Goal: Task Accomplishment & Management: Manage account settings

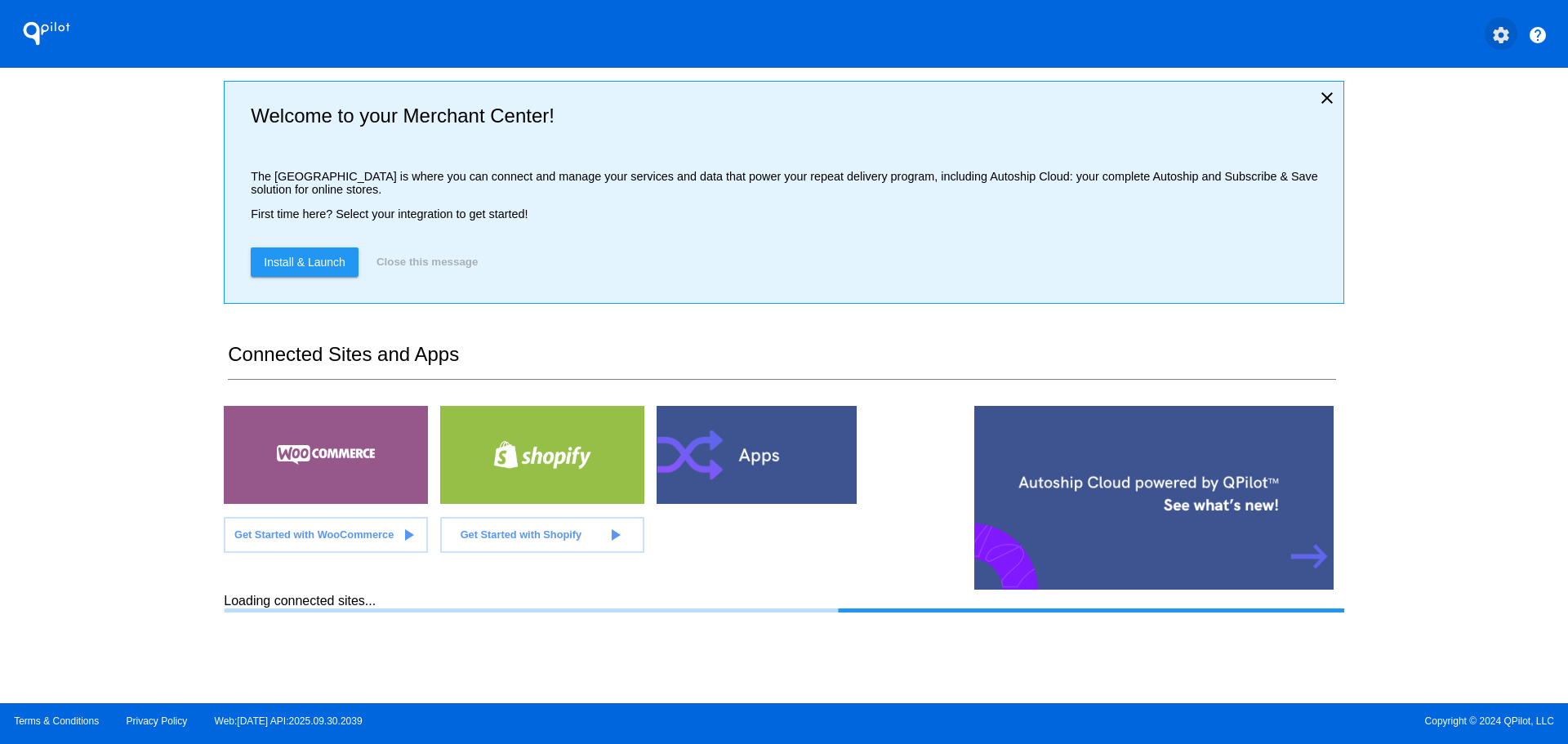
click at [1493, 35] on mat-icon "settings" at bounding box center [1500, 35] width 19 height 19
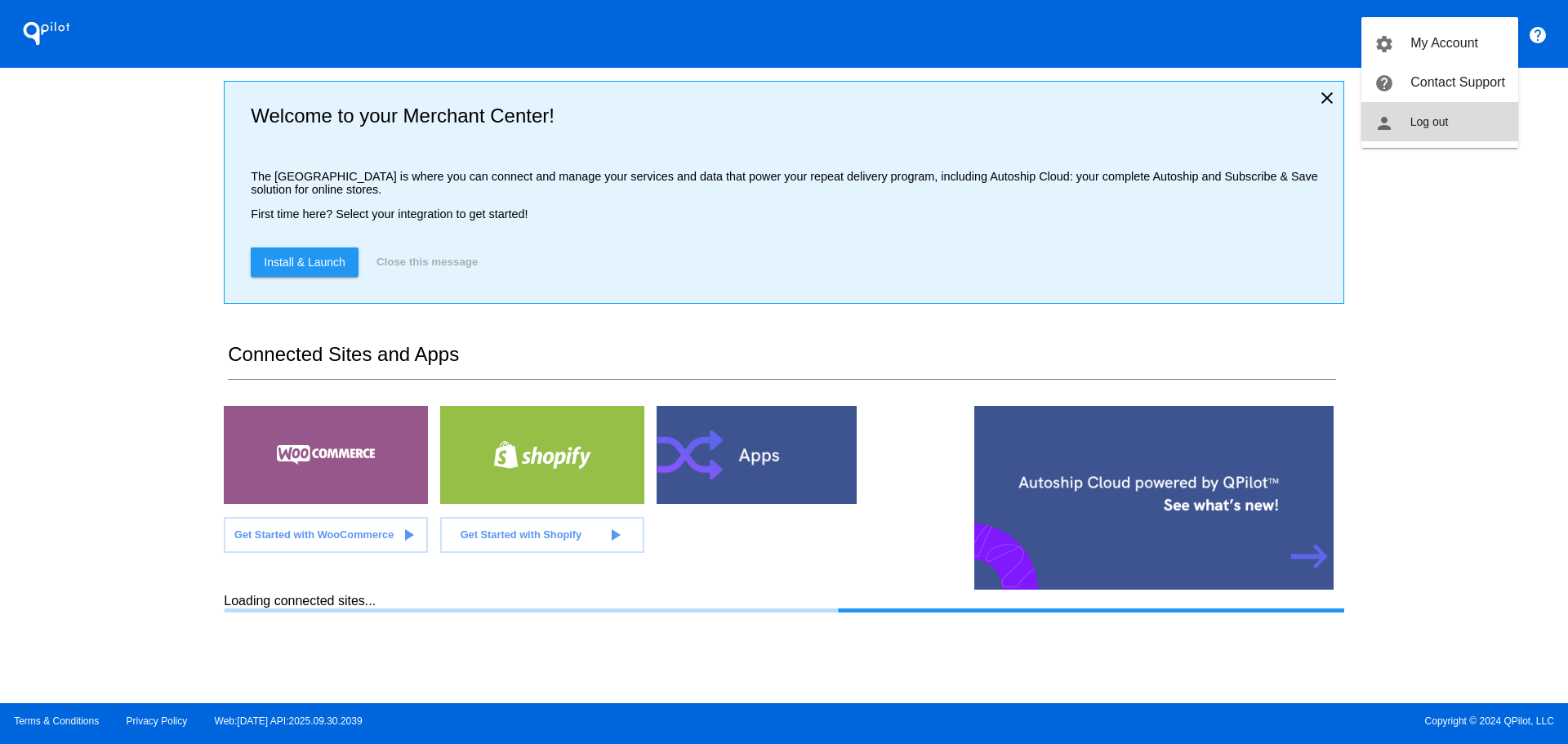
click at [1438, 123] on span "Log out" at bounding box center [1429, 121] width 38 height 13
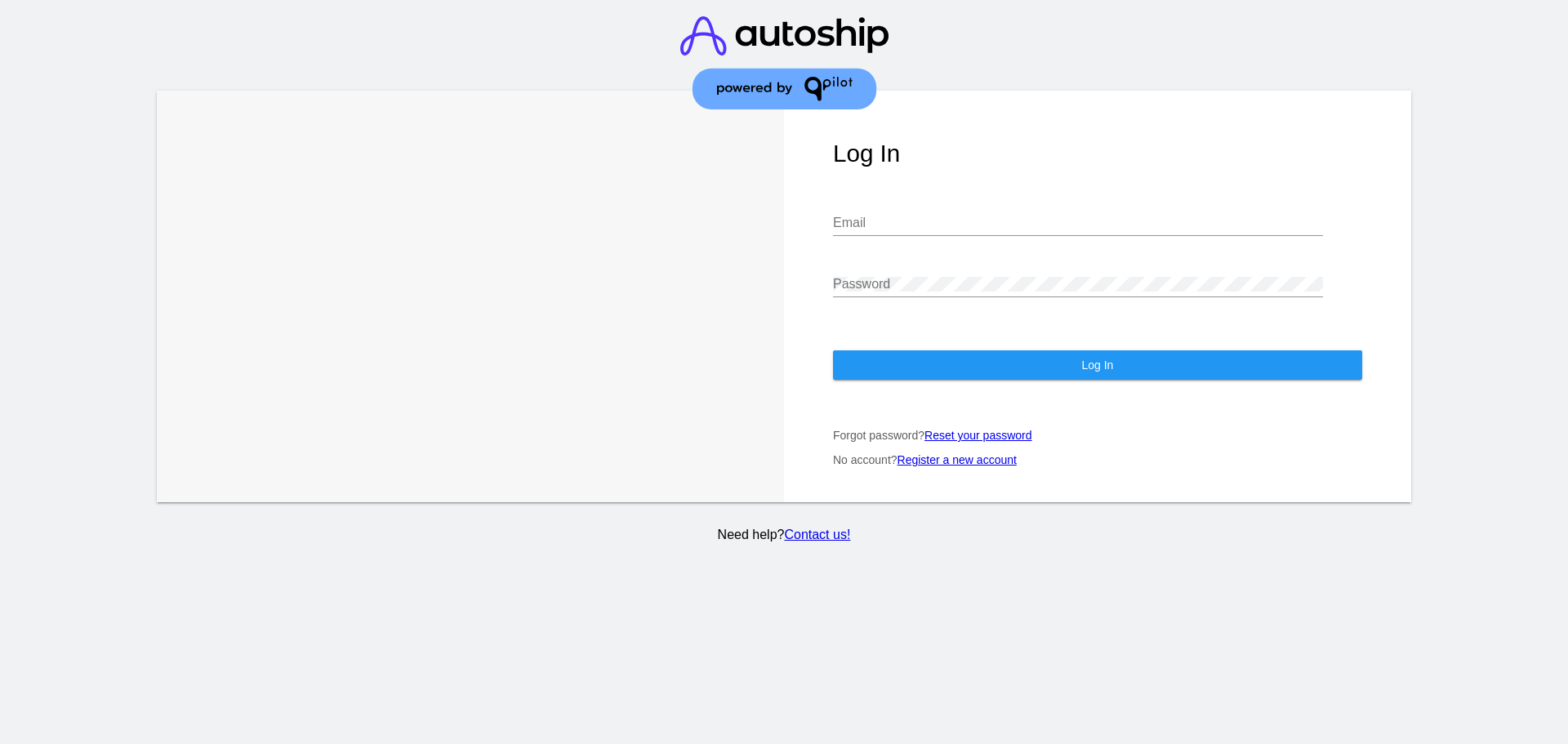
click at [997, 215] on input "Email" at bounding box center [1078, 222] width 490 height 14
click at [0, 743] on com-1password-button at bounding box center [0, 744] width 0 height 0
type input "[EMAIL_ADDRESS][DOMAIN_NAME]"
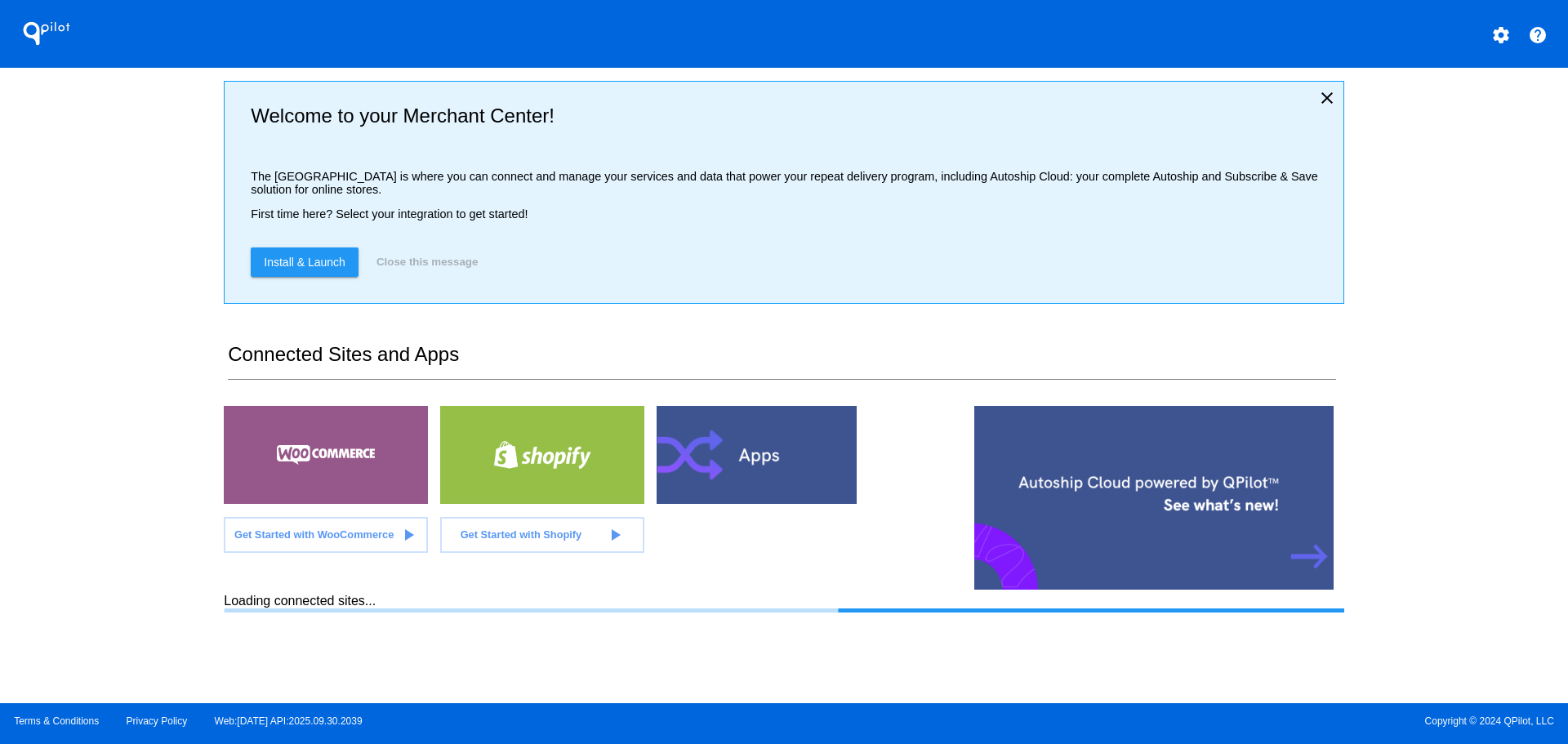
click at [1501, 37] on mat-icon "settings" at bounding box center [1500, 35] width 19 height 19
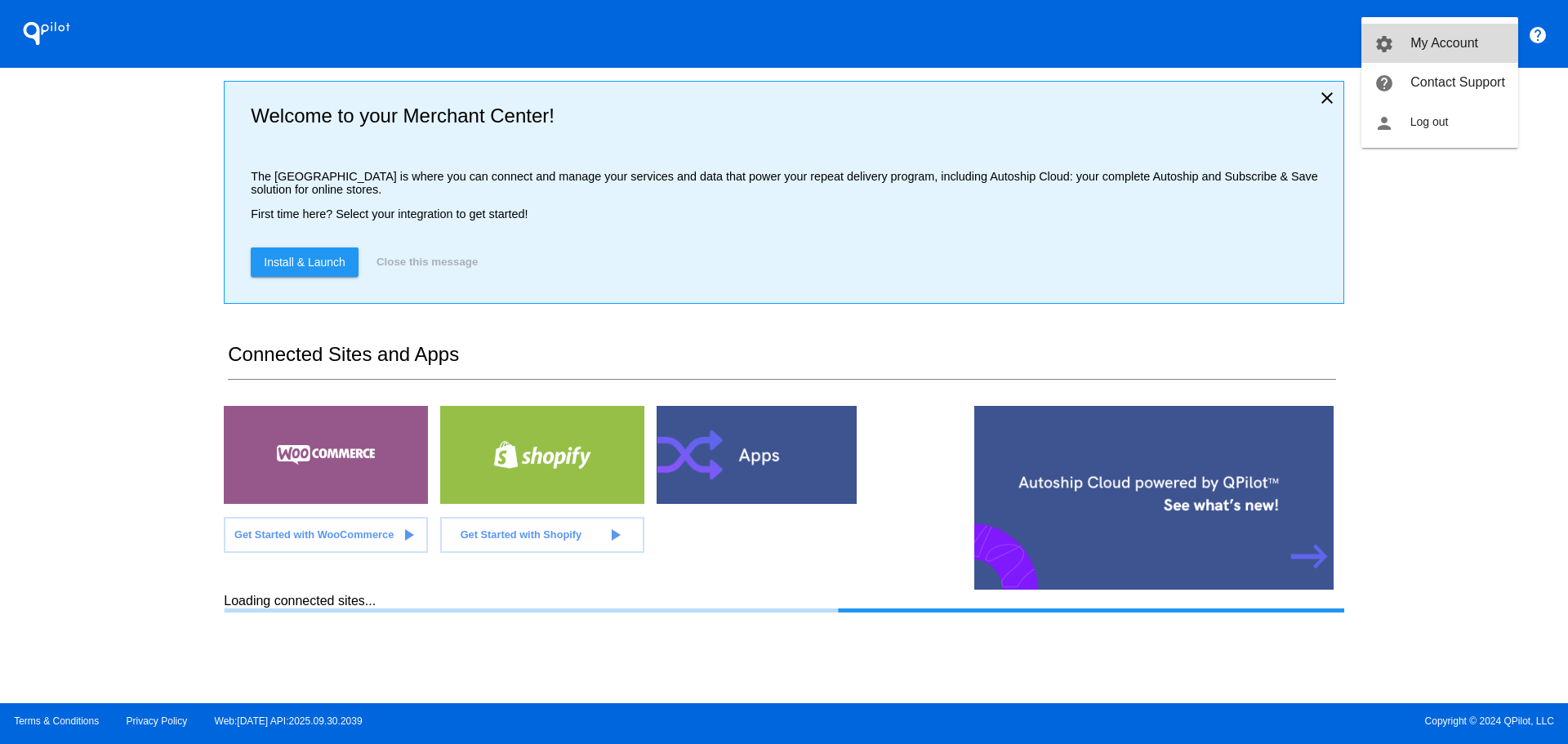
click at [1444, 37] on span "My Account" at bounding box center [1444, 42] width 68 height 14
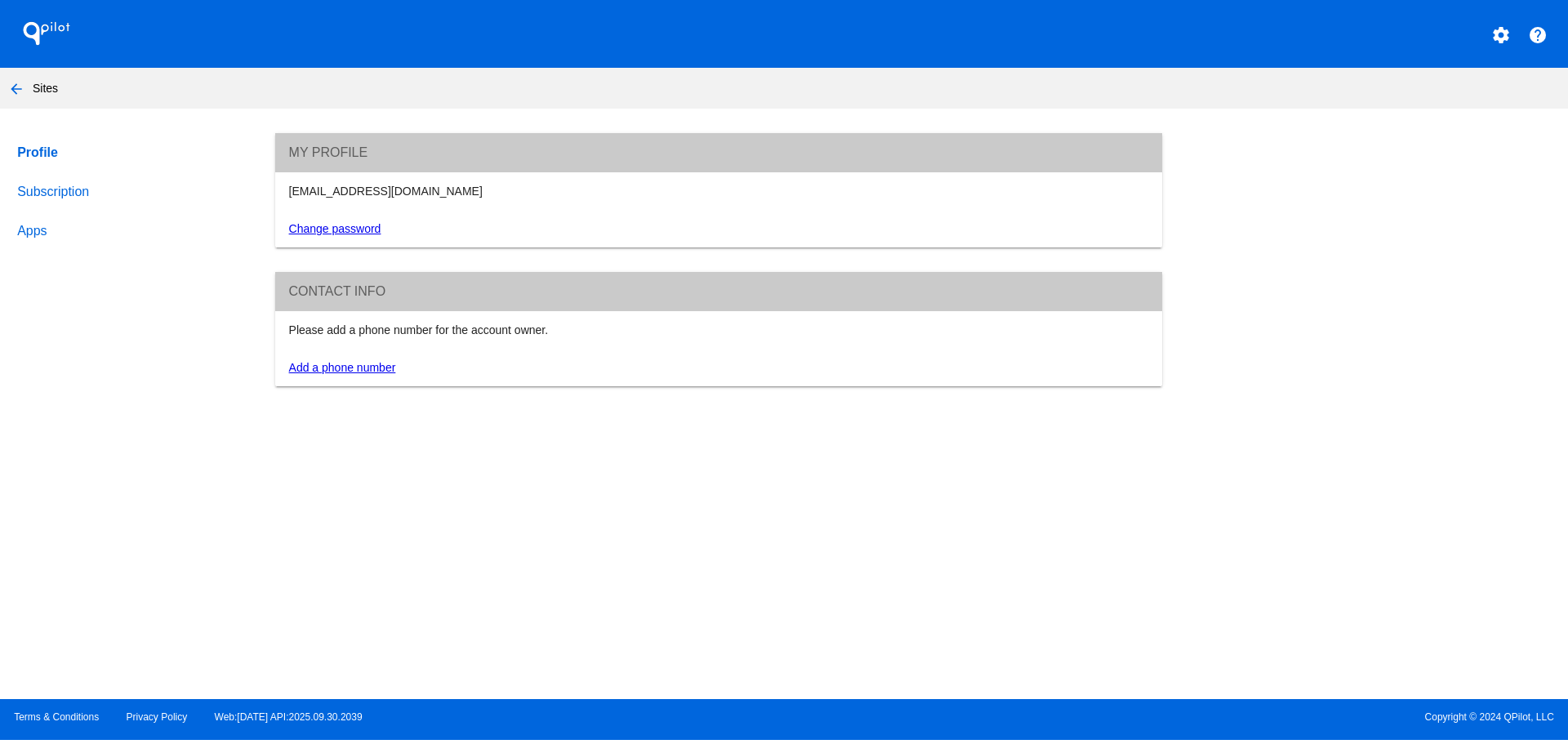
click at [48, 193] on link "Subscription" at bounding box center [130, 192] width 234 height 39
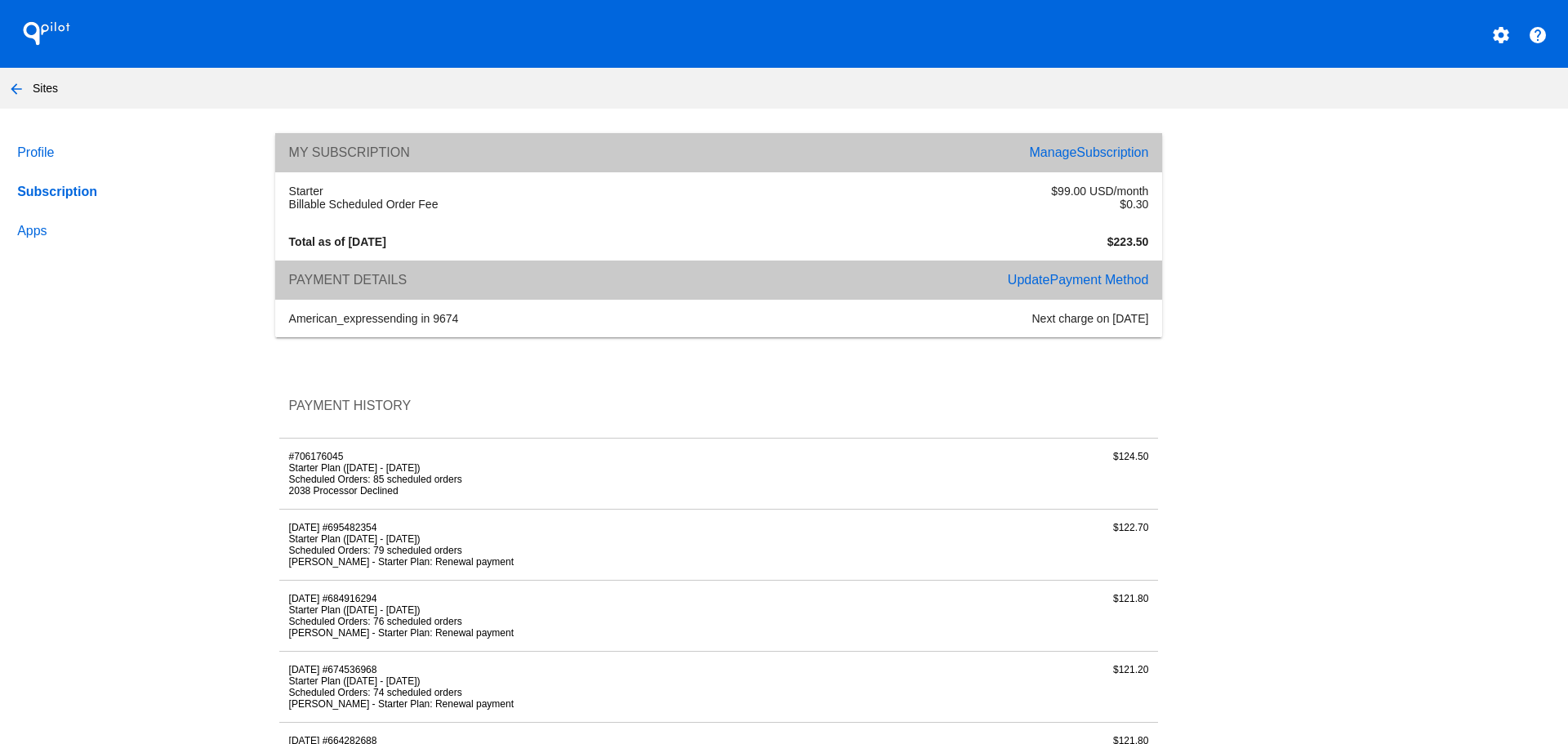
click at [28, 81] on button "arrow_back" at bounding box center [16, 88] width 33 height 33
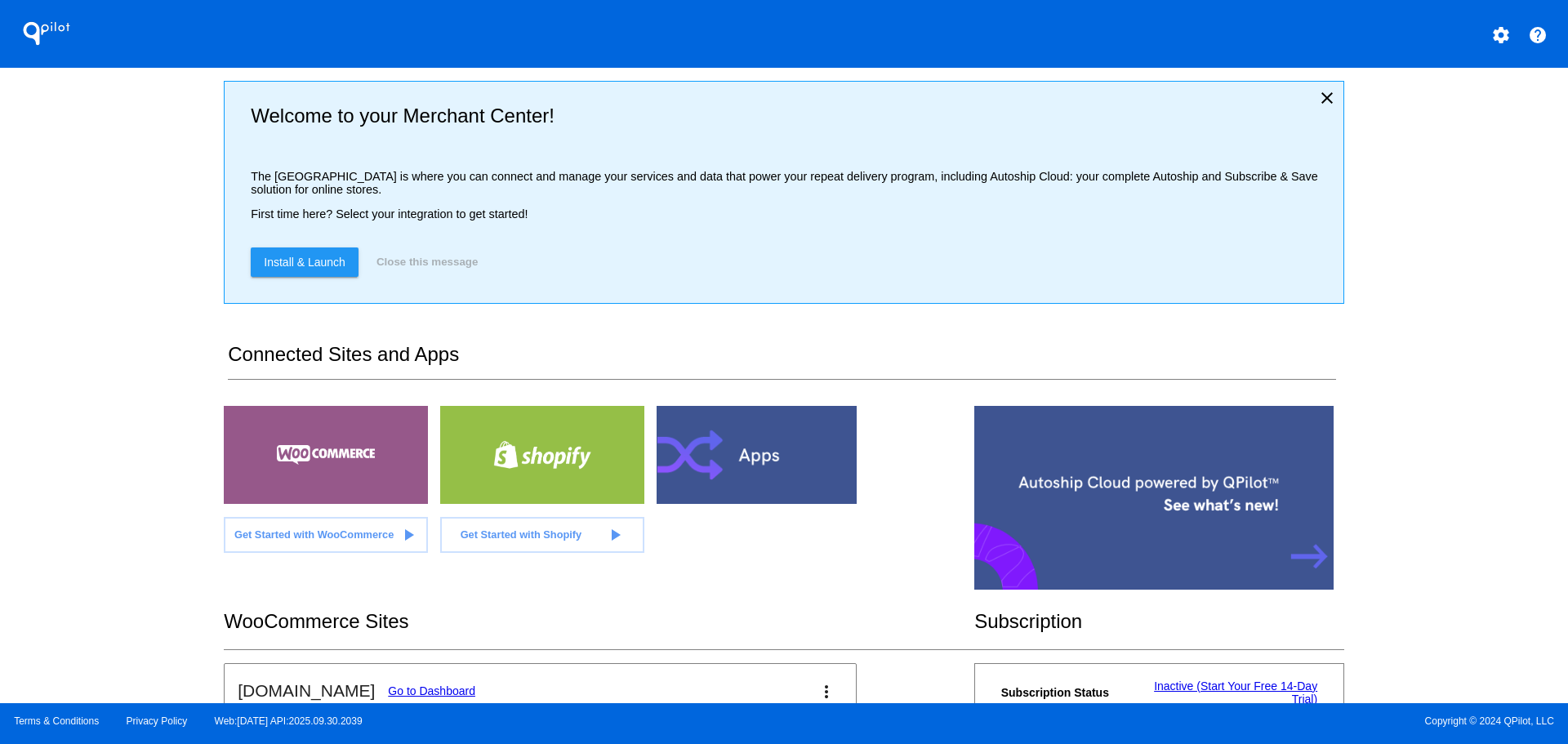
click at [1510, 40] on mat-icon "settings" at bounding box center [1500, 35] width 19 height 19
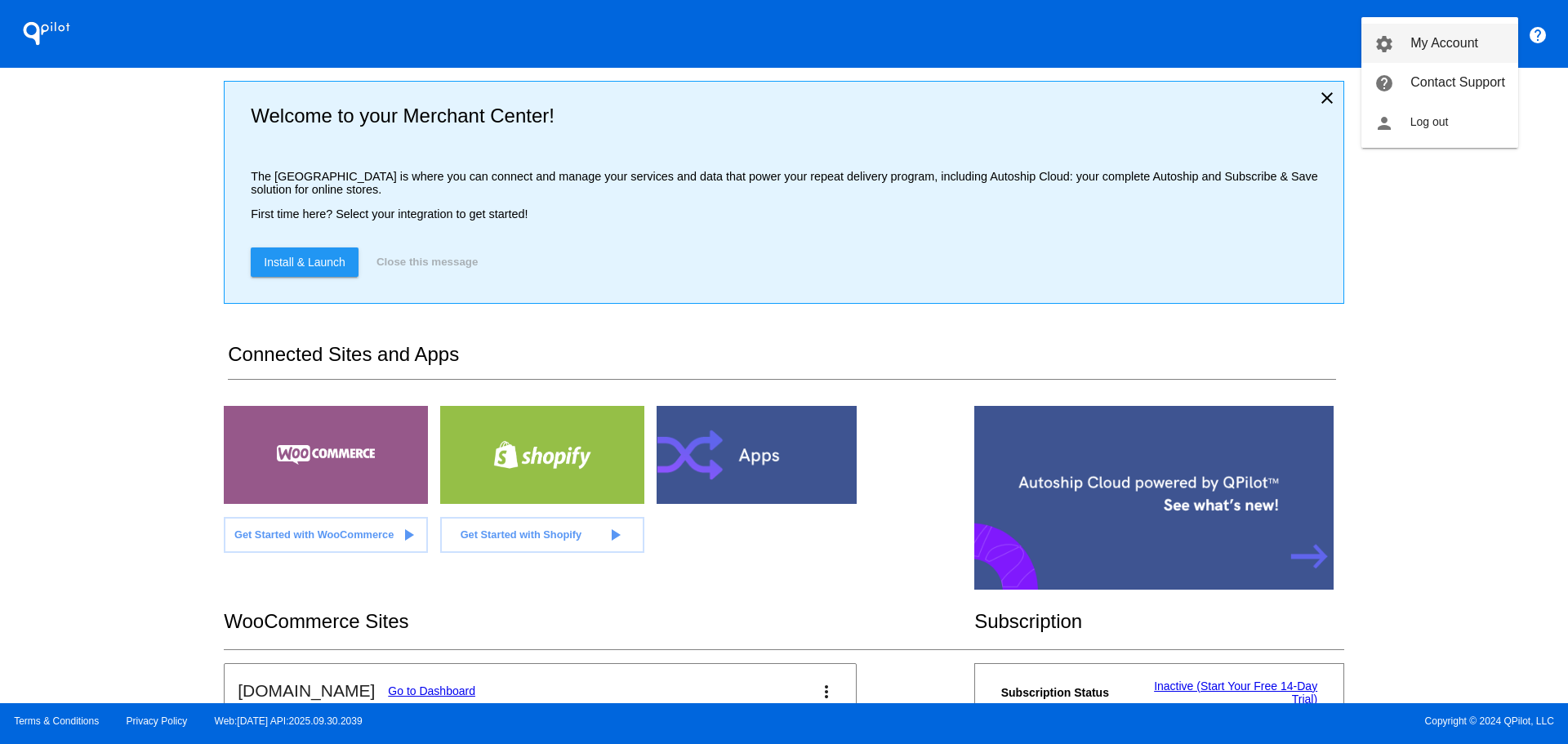
click at [1450, 53] on link "settings My Account" at bounding box center [1439, 43] width 157 height 39
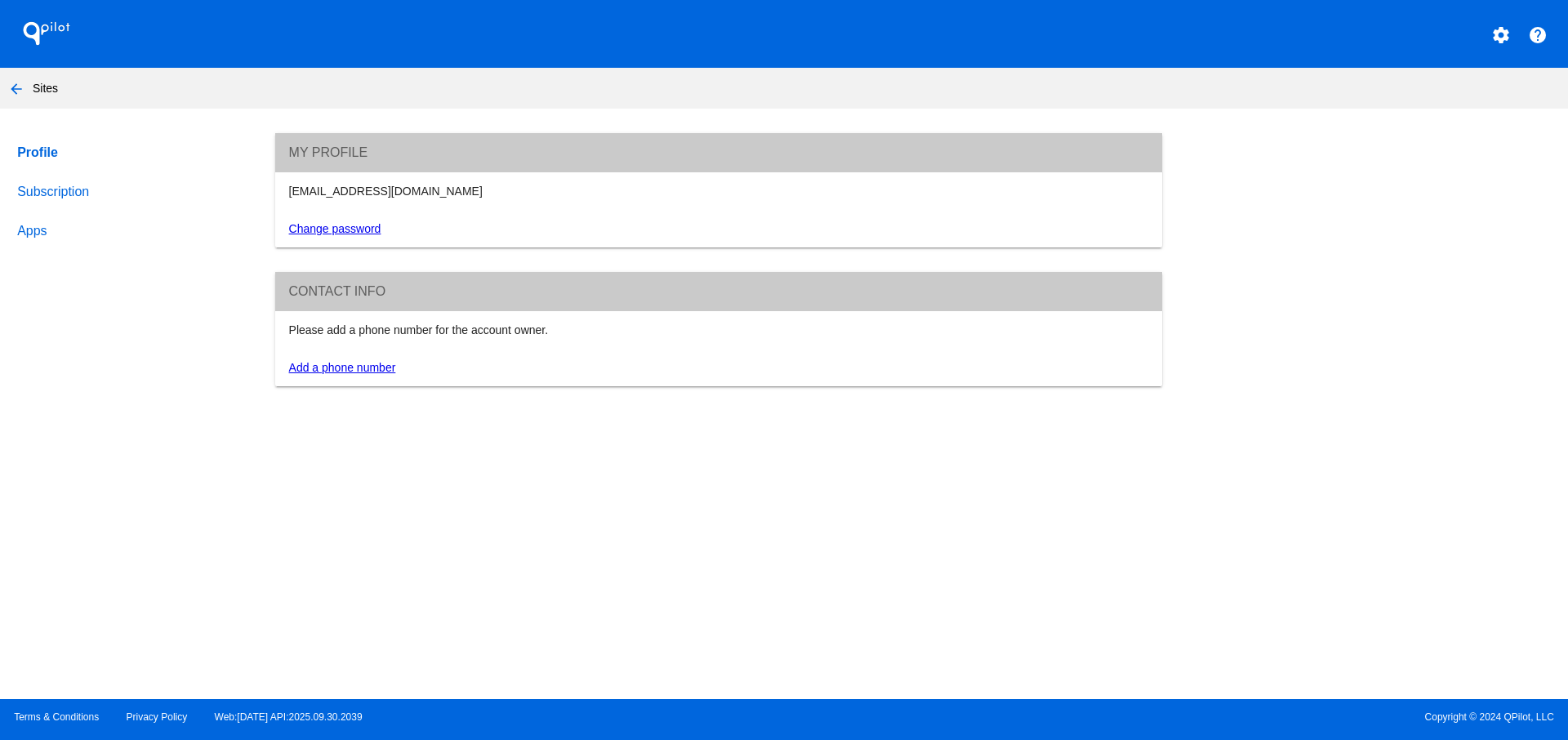
click at [86, 183] on link "Subscription" at bounding box center [130, 192] width 234 height 39
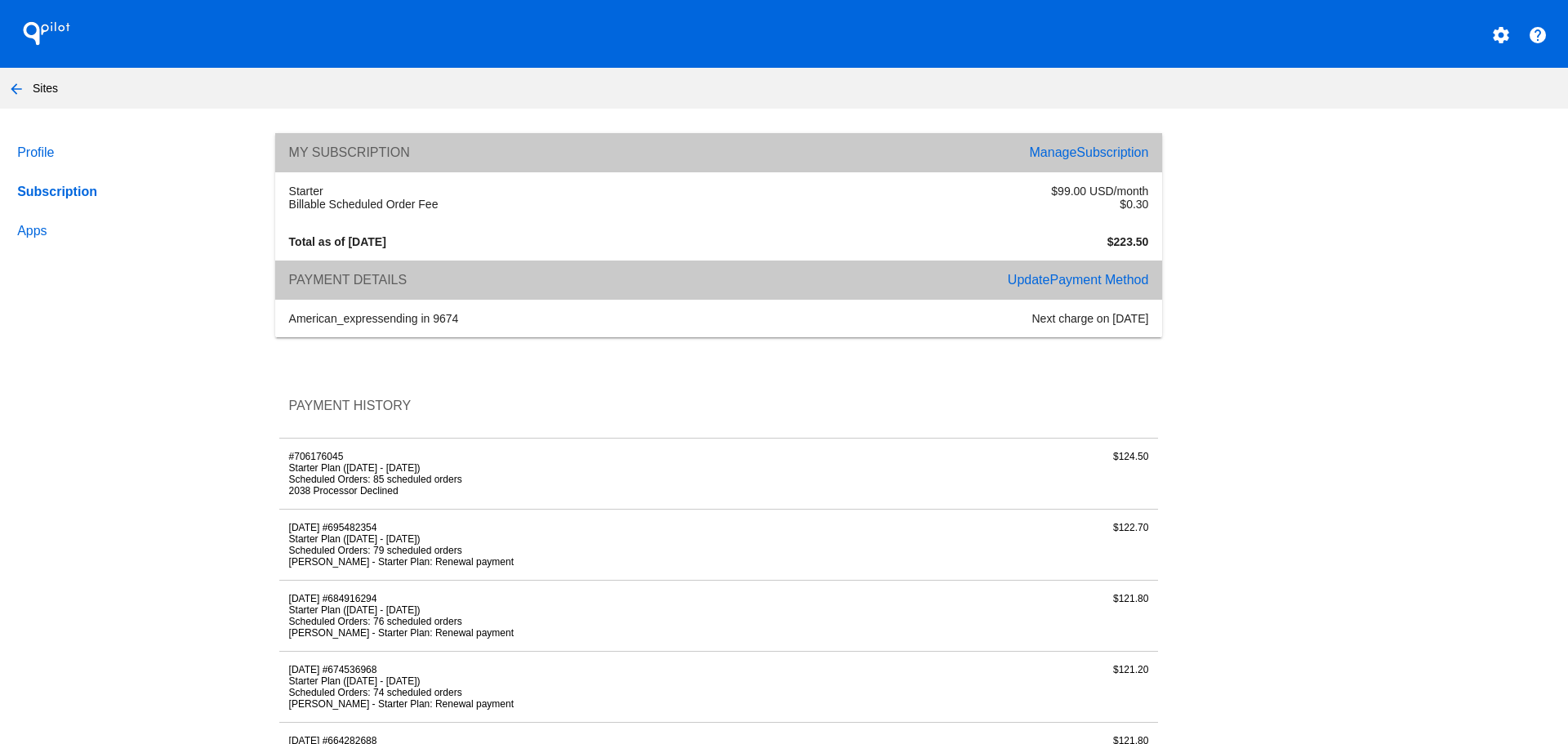
click at [1100, 279] on span "Payment Method" at bounding box center [1099, 280] width 99 height 14
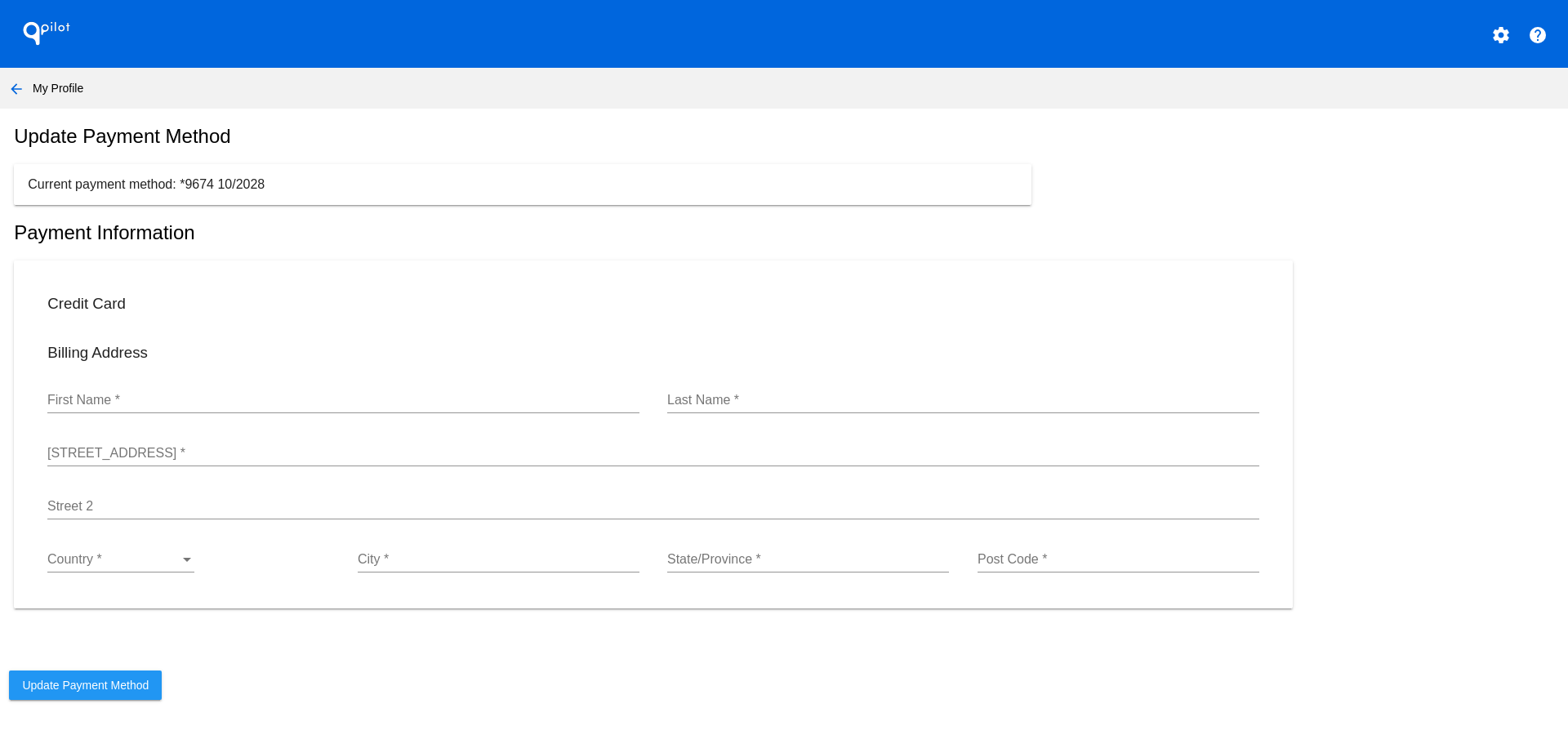
click at [79, 352] on div "Billing Address" at bounding box center [653, 353] width 1239 height 48
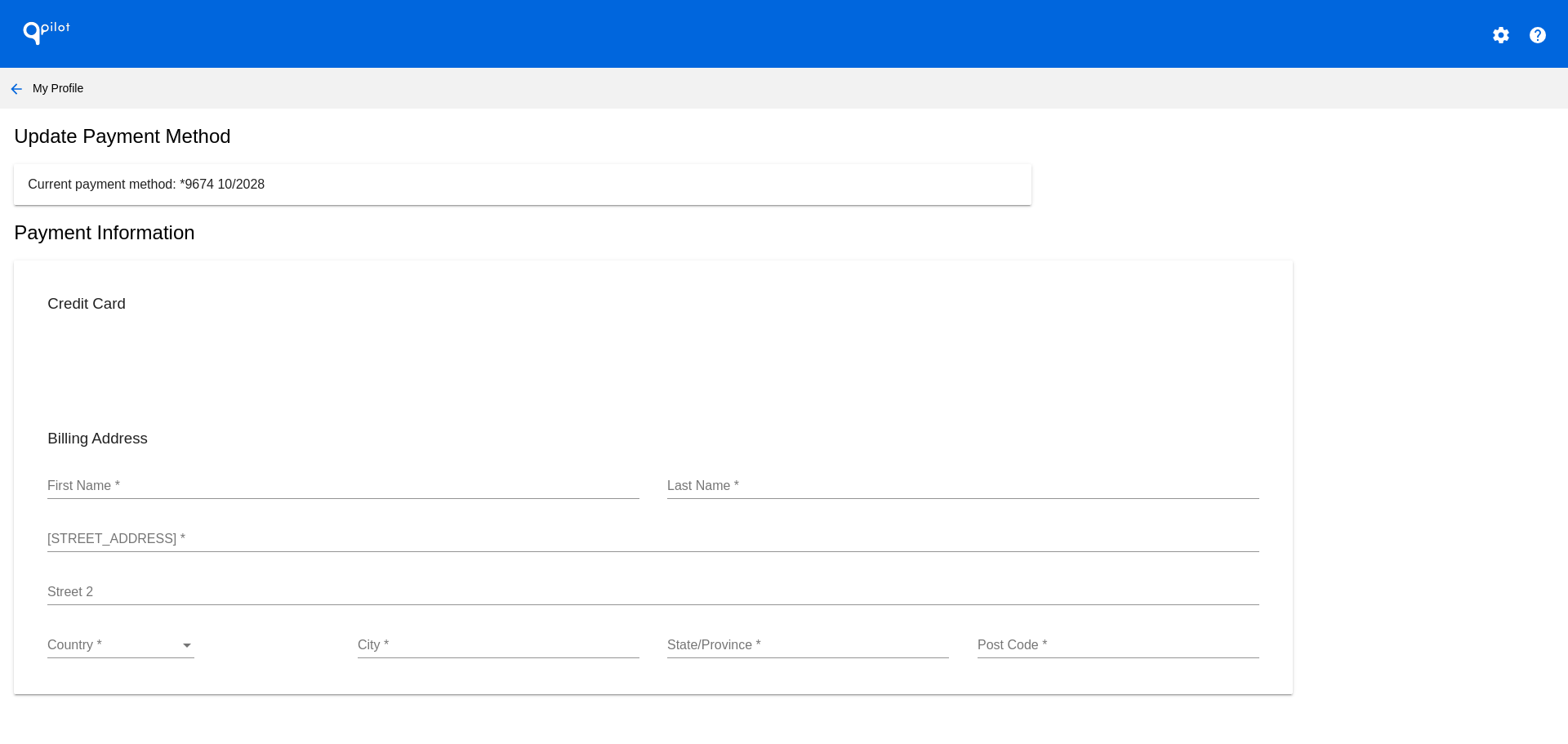
type input "[PERSON_NAME]"
type input "[STREET_ADDRESS][PERSON_NAME]"
type input "[GEOGRAPHIC_DATA]"
type input "[US_STATE]"
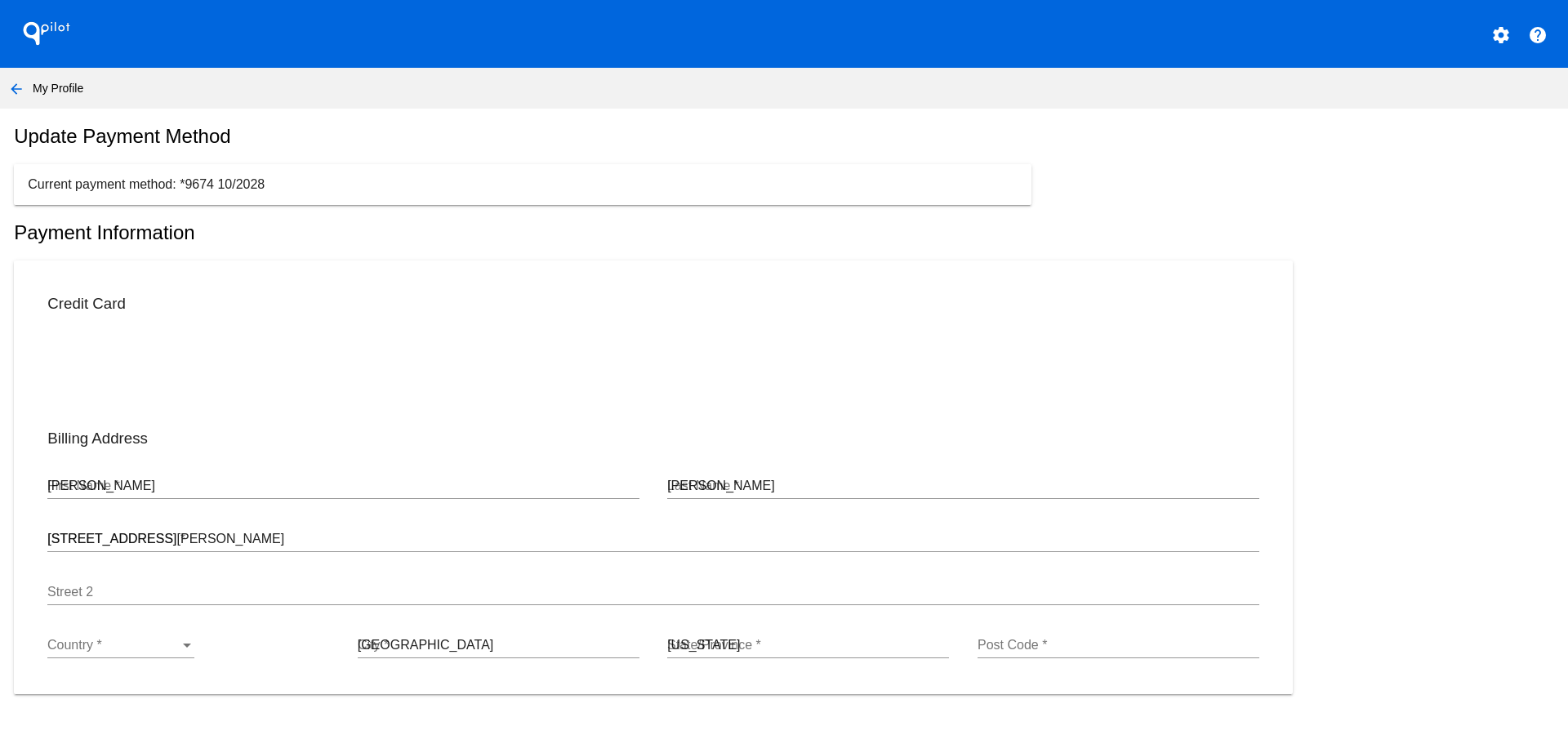
type input "92807"
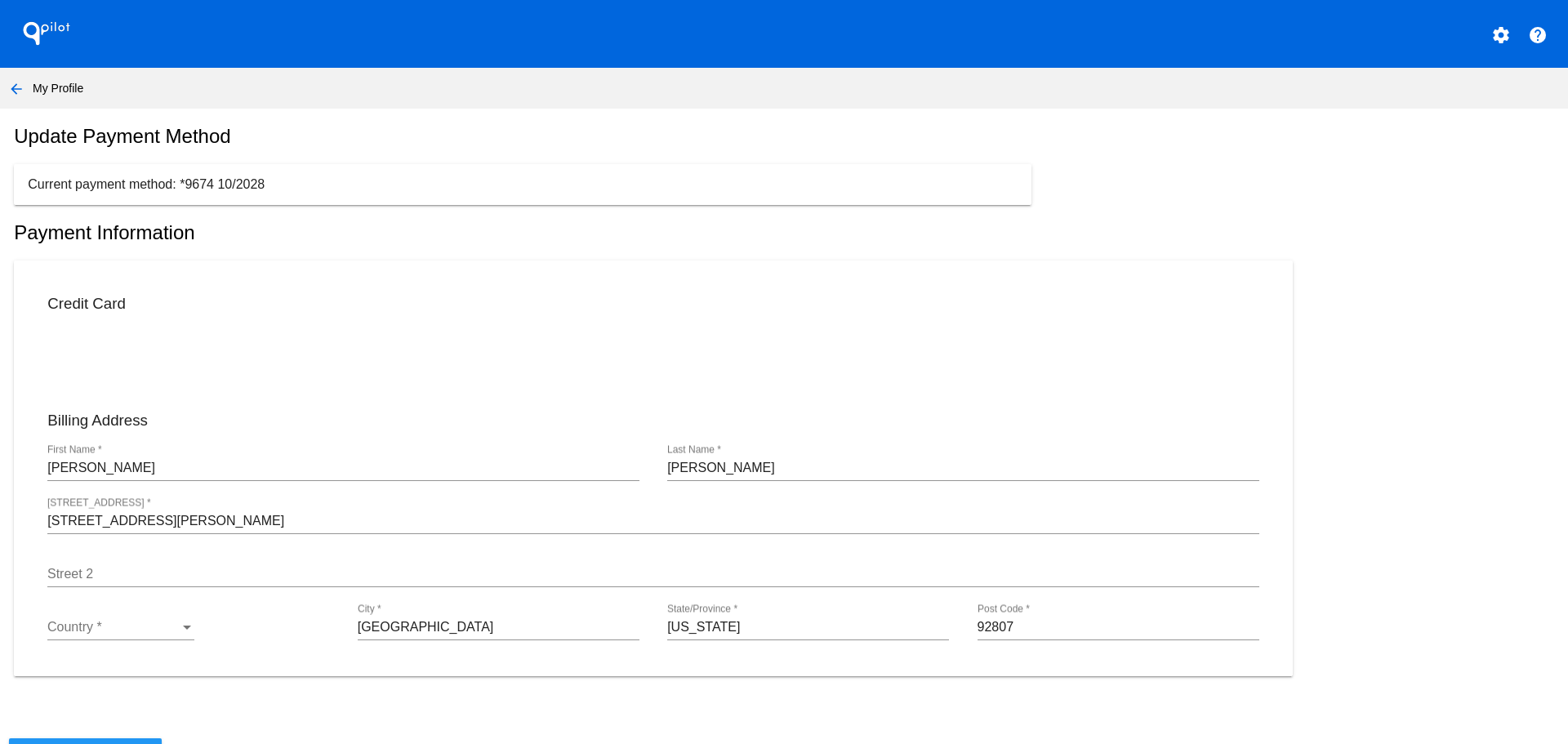
click at [129, 635] on div "Country *" at bounding box center [114, 627] width 132 height 14
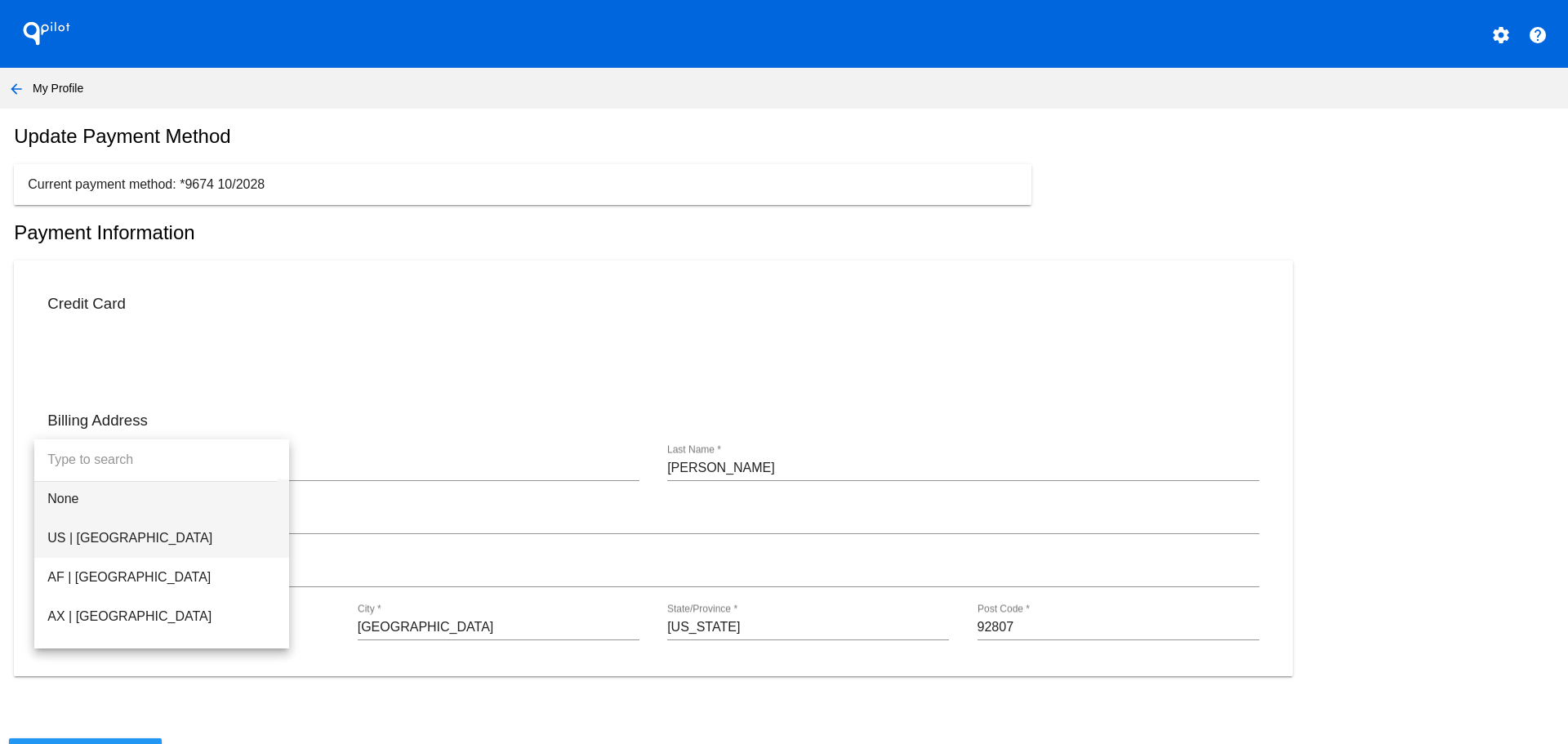
click at [147, 532] on span "US | [GEOGRAPHIC_DATA]" at bounding box center [162, 538] width 229 height 39
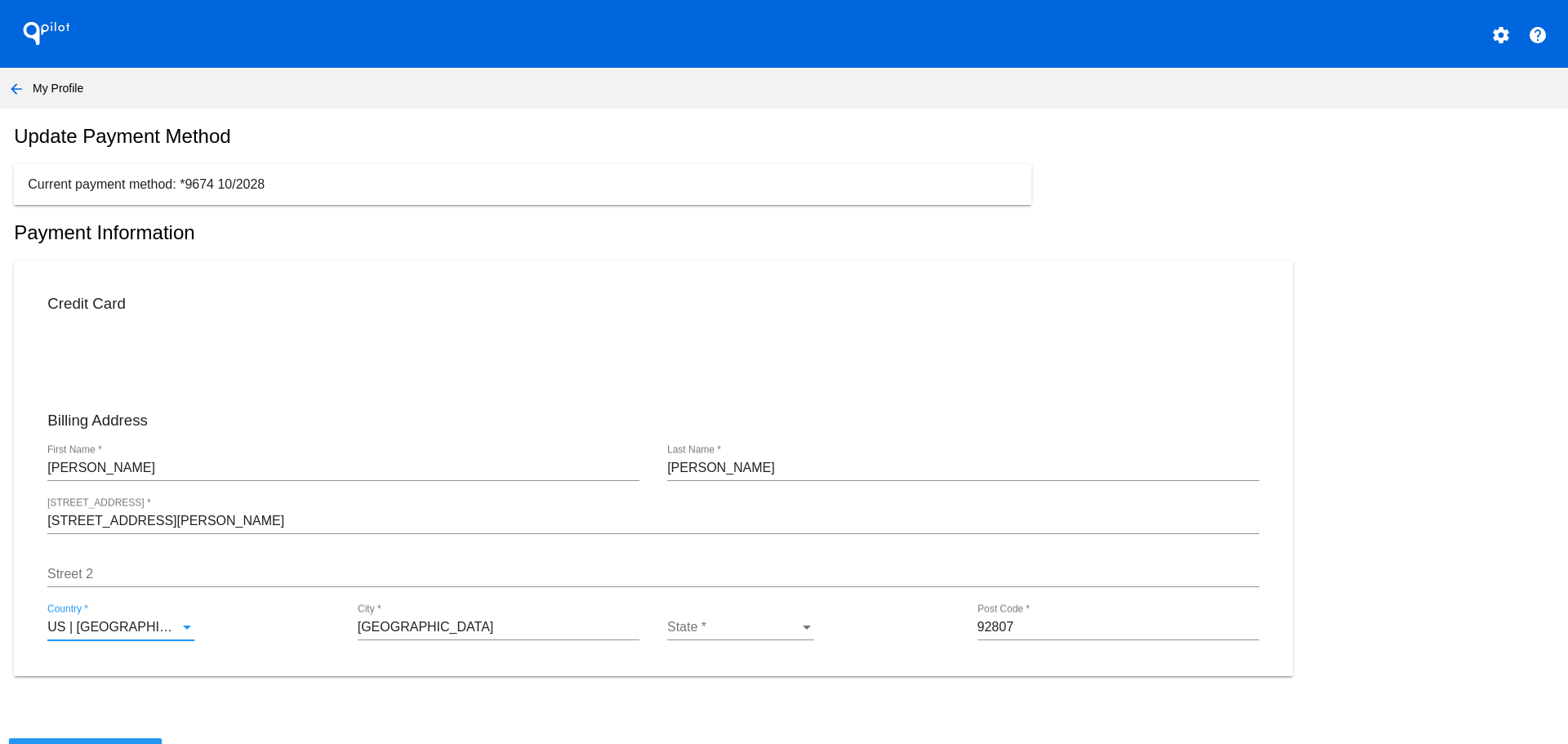
click at [771, 641] on div "State * State *" at bounding box center [741, 621] width 147 height 36
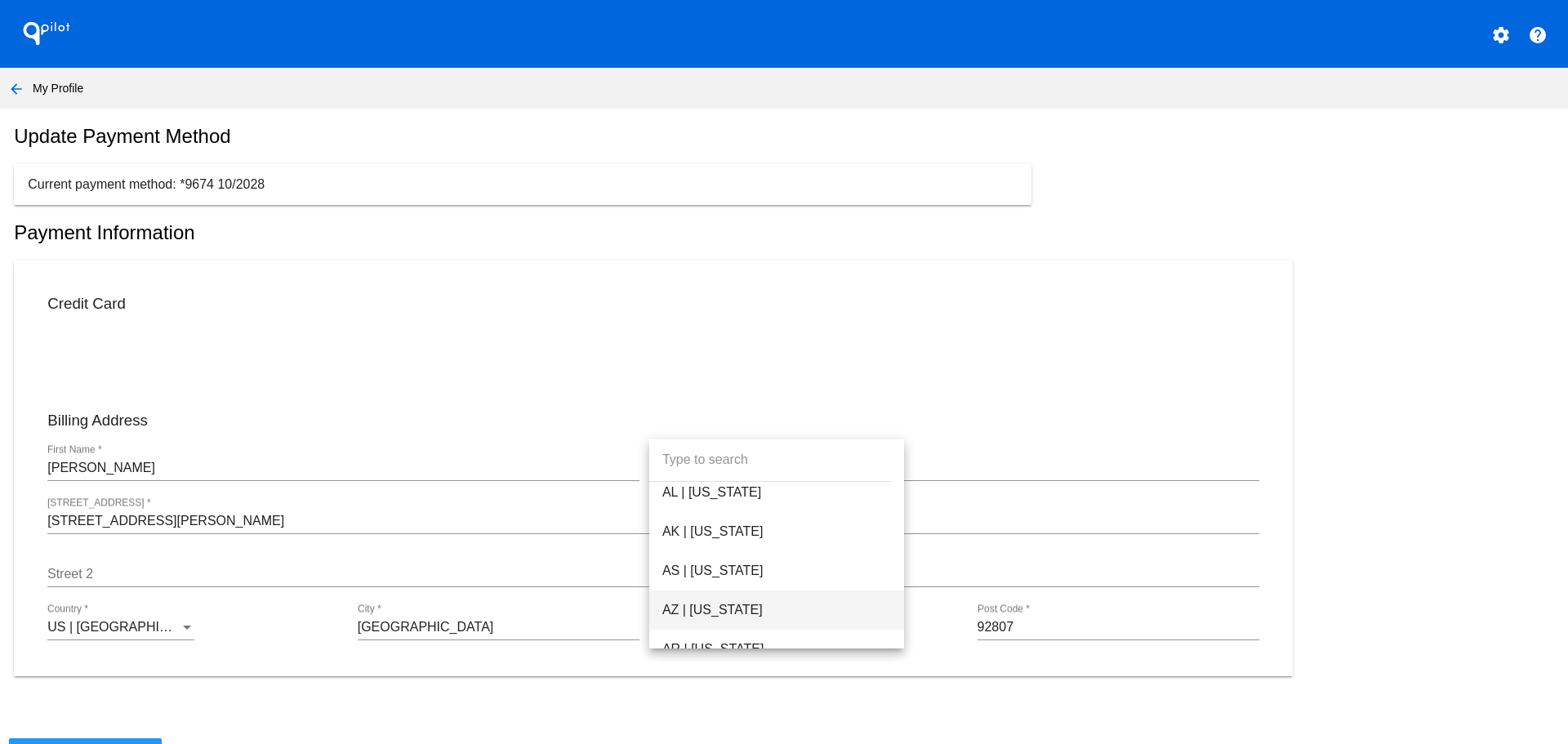
scroll to position [245, 0]
click at [732, 599] on span "CA | [US_STATE]" at bounding box center [777, 607] width 229 height 39
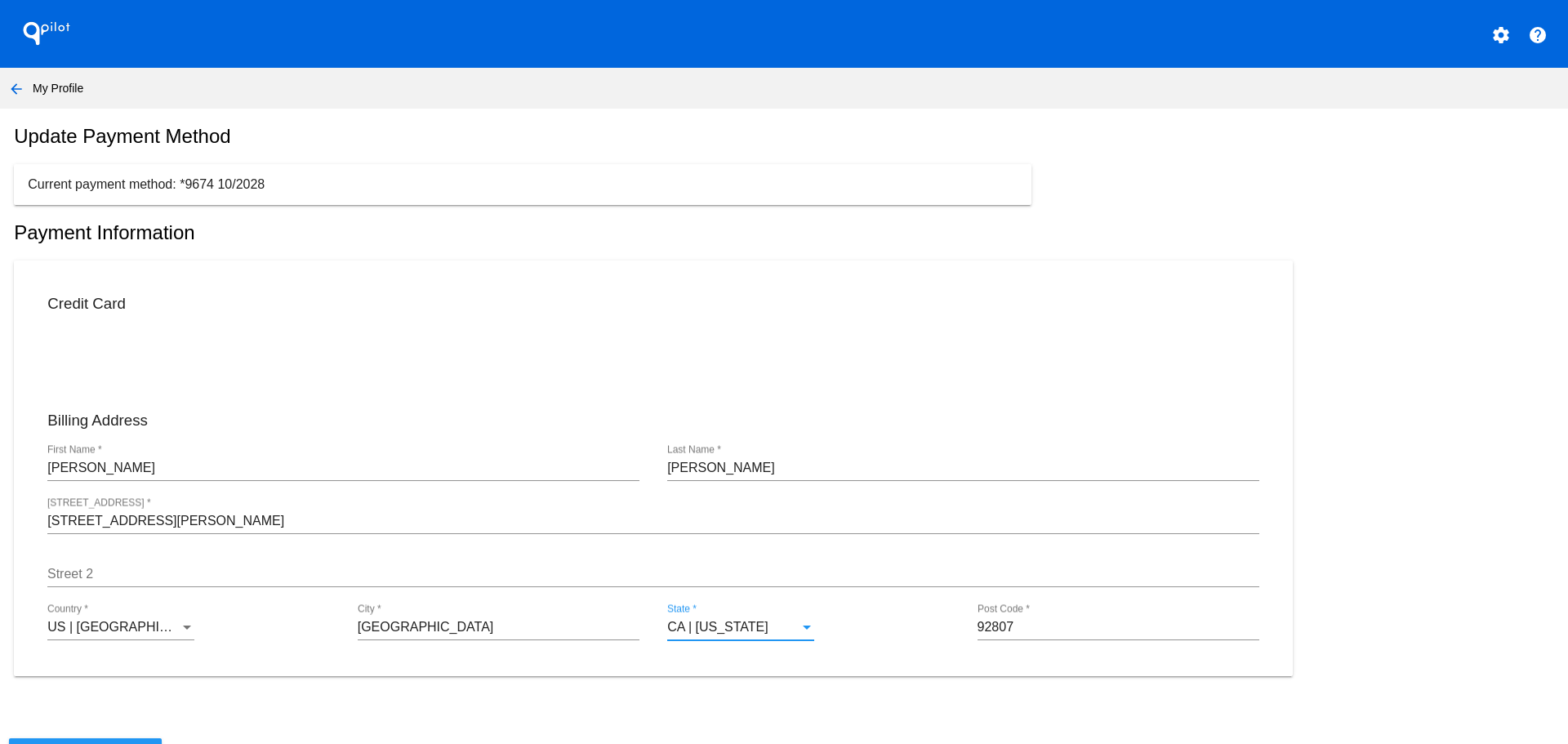
click at [912, 529] on input "[STREET_ADDRESS][PERSON_NAME]" at bounding box center [653, 520] width 1211 height 14
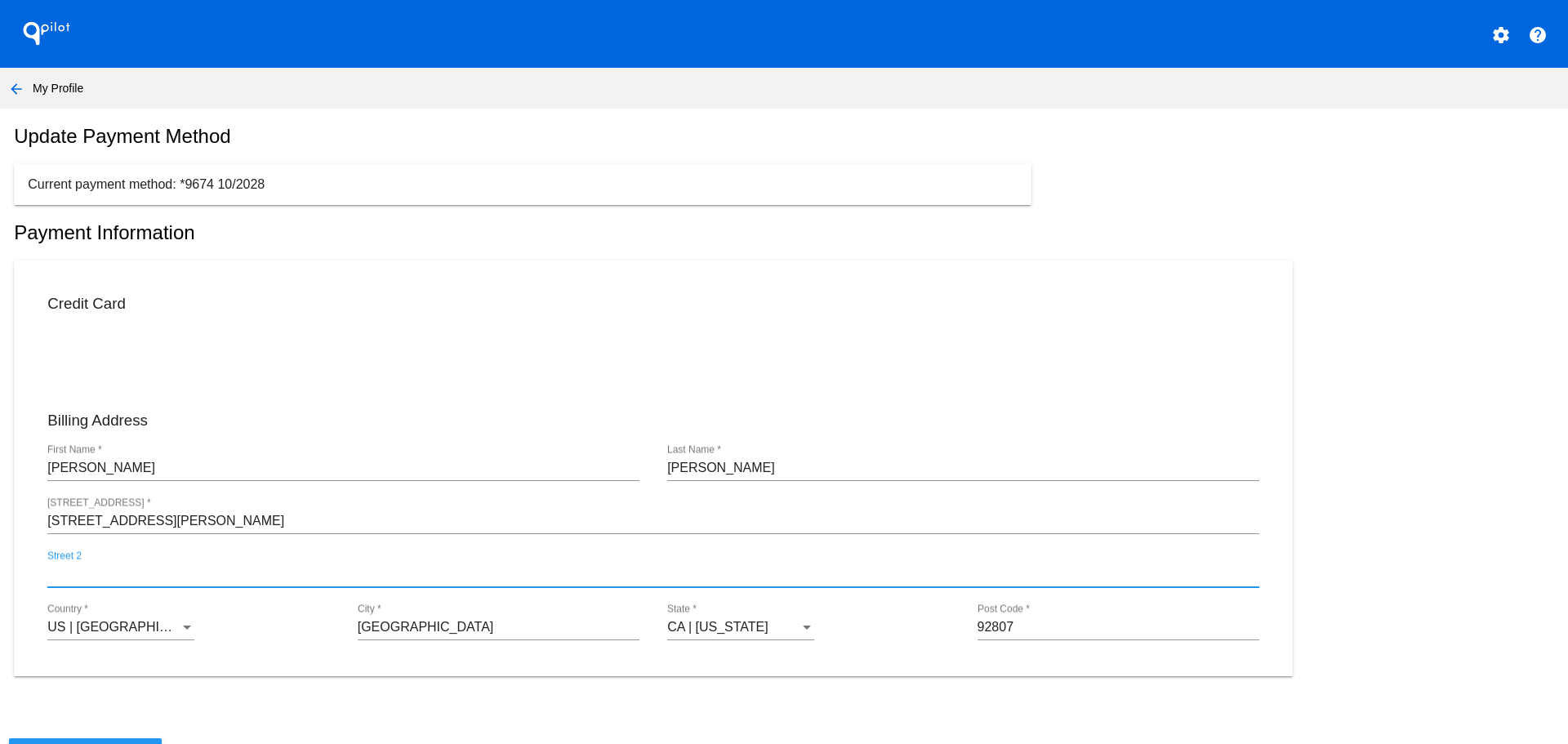
click at [873, 581] on input "Street 2" at bounding box center [653, 574] width 1211 height 14
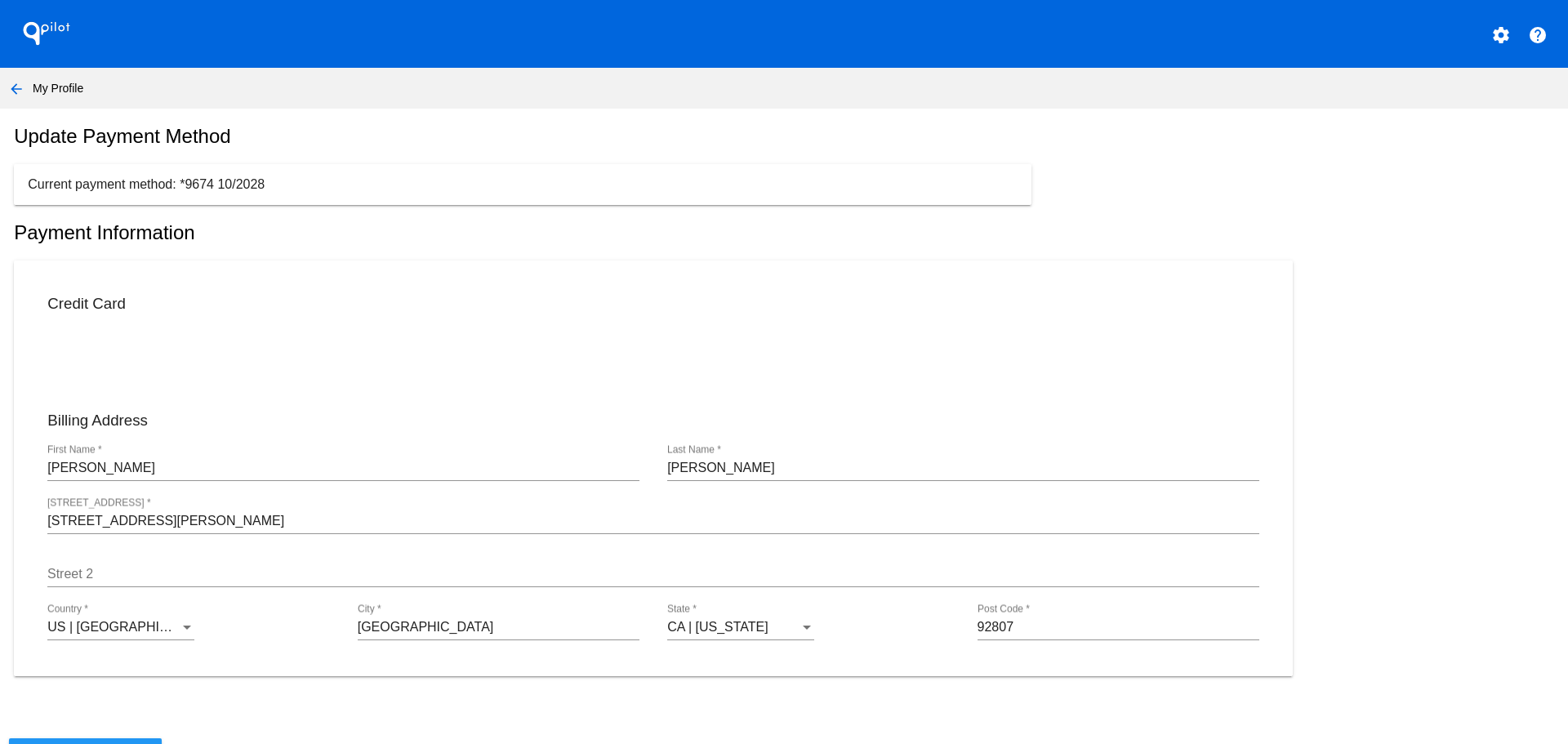
click at [1221, 397] on div at bounding box center [653, 363] width 1239 height 68
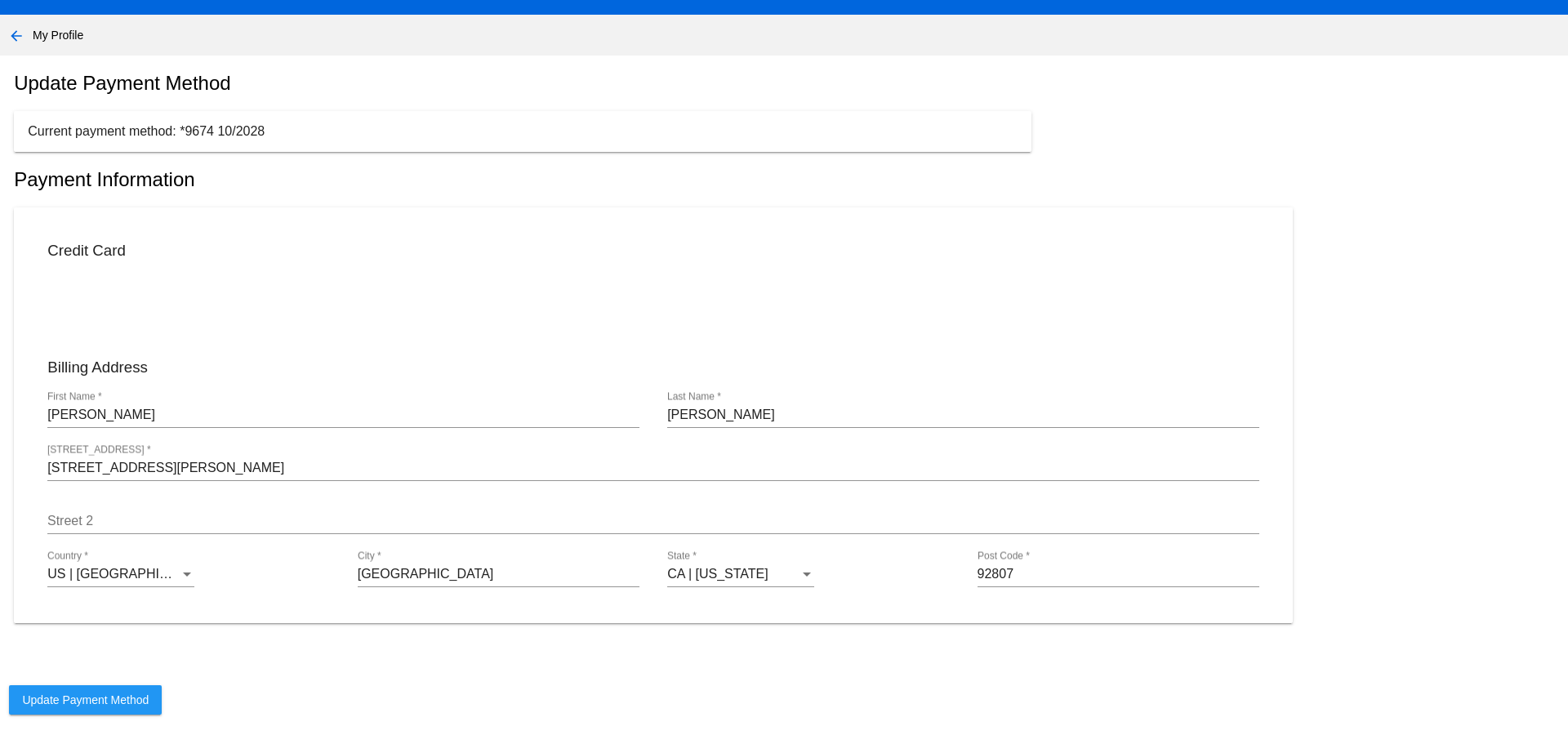
scroll to position [81, 0]
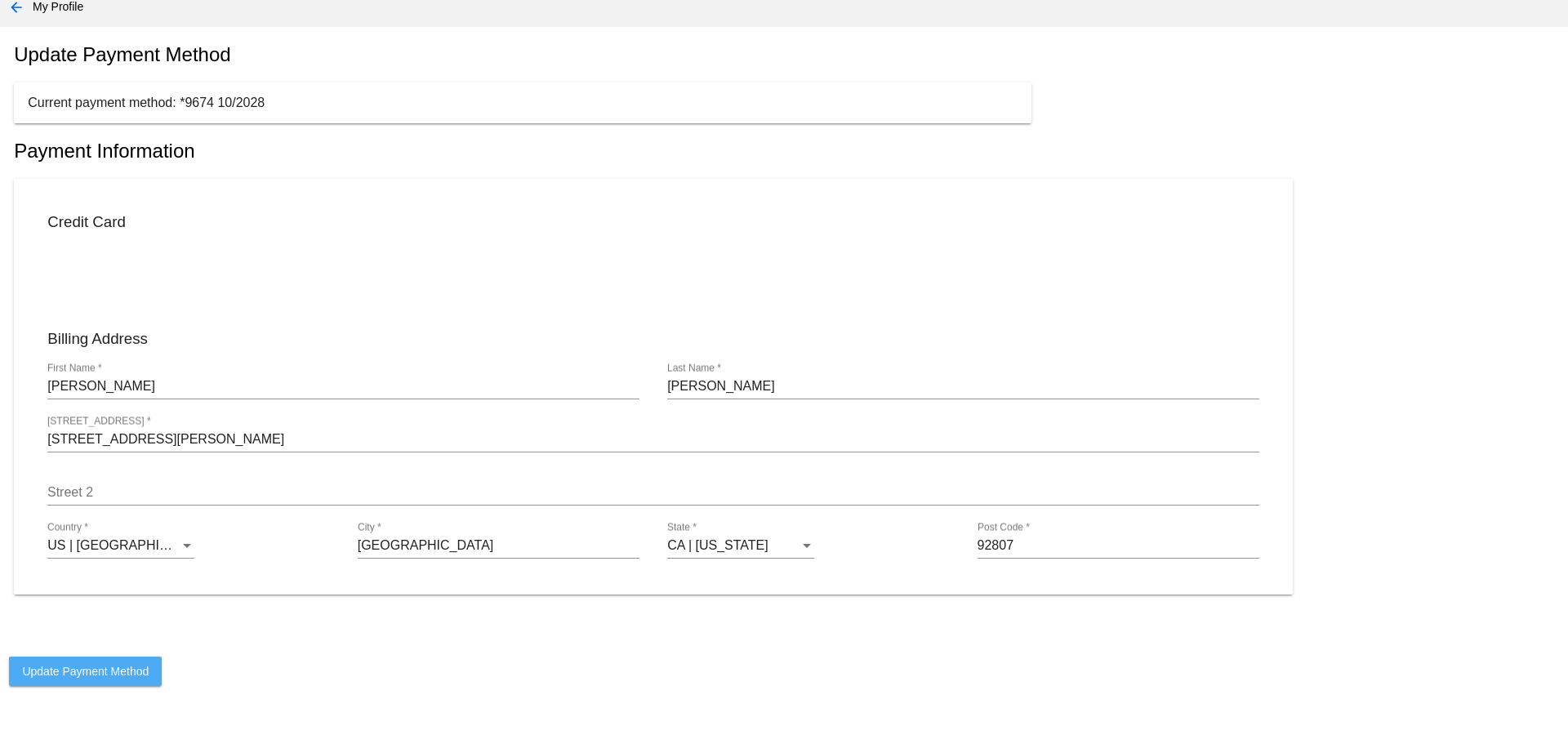
click at [103, 678] on span "Update Payment Method" at bounding box center [85, 671] width 126 height 13
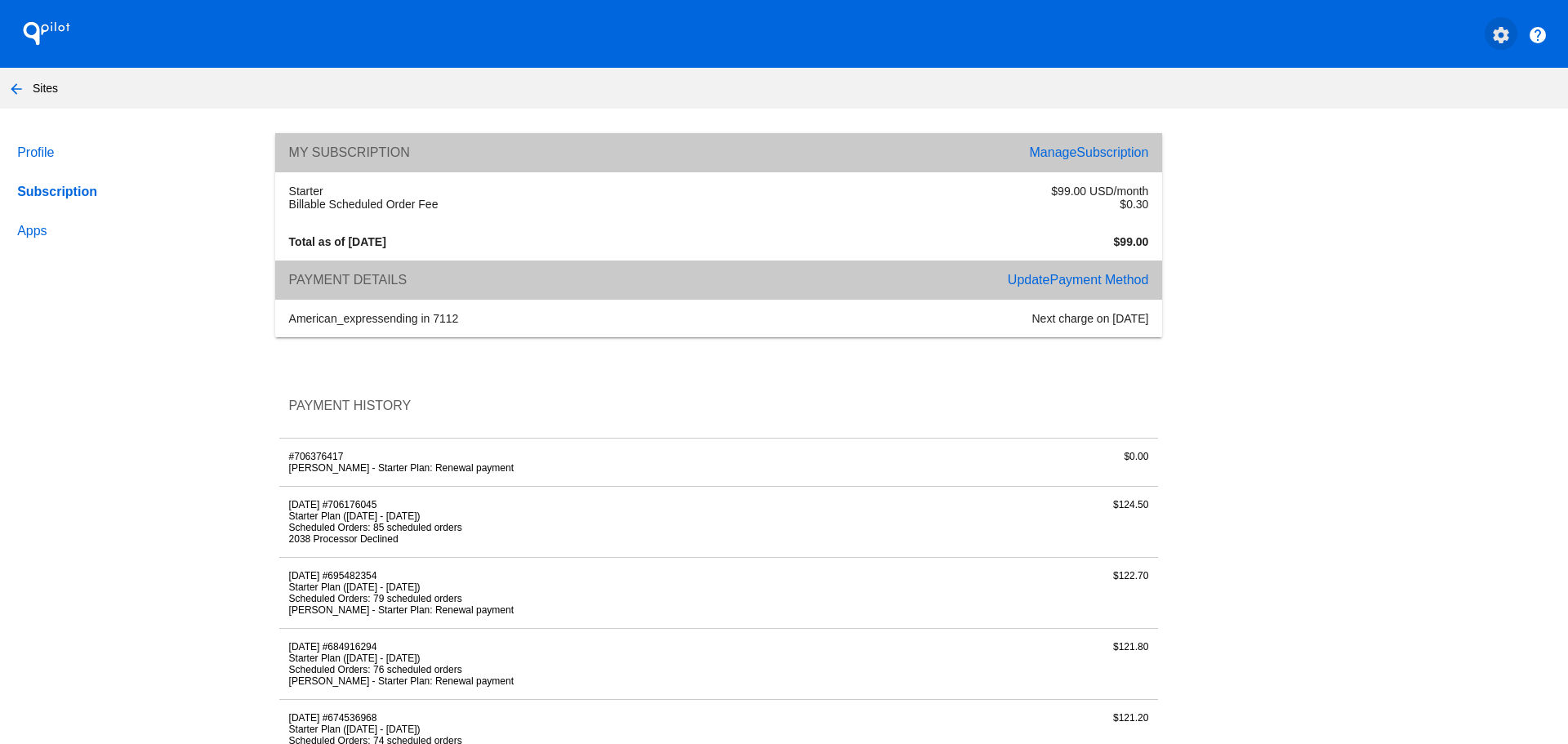
click at [1491, 32] on mat-icon "settings" at bounding box center [1500, 35] width 19 height 19
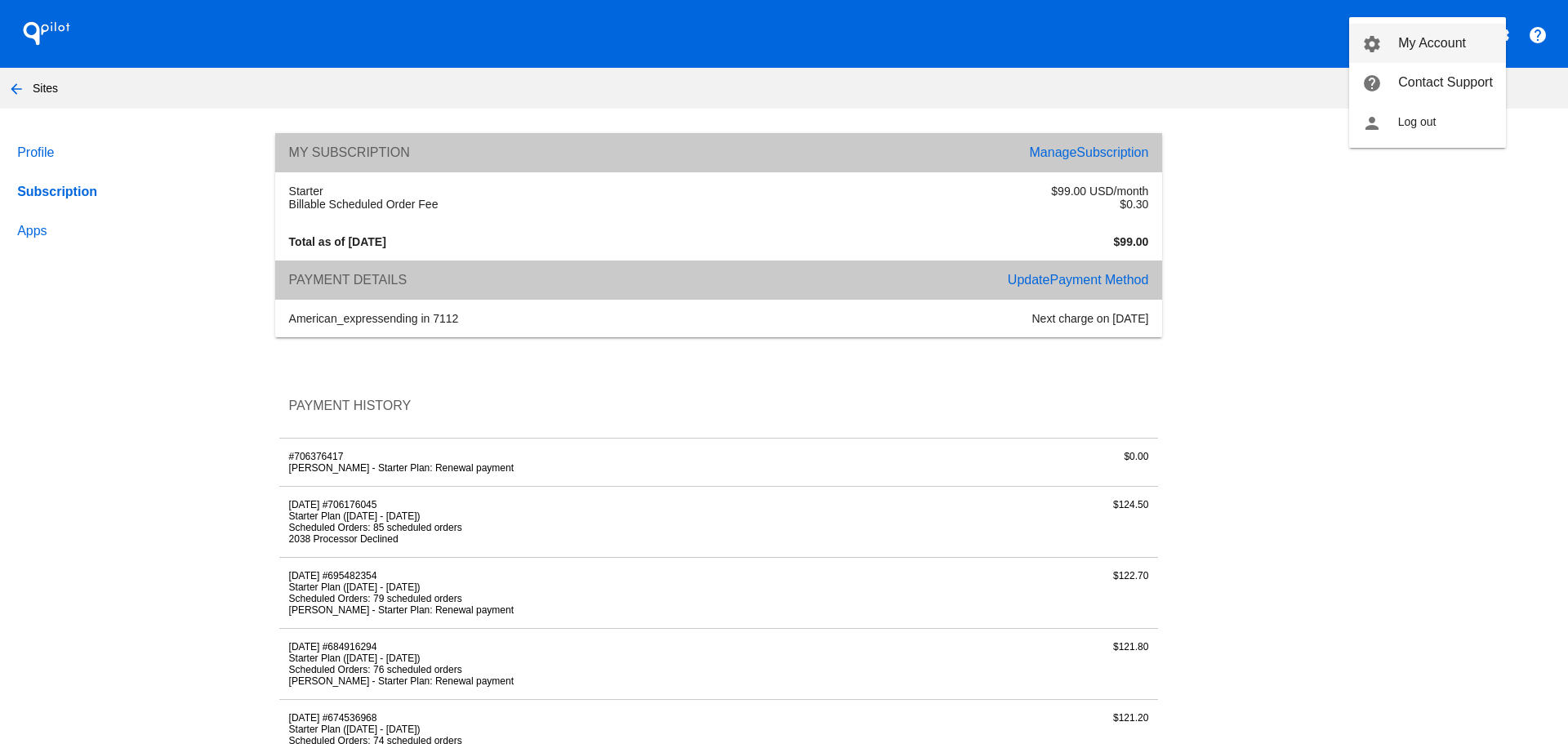
click at [1465, 50] on span "My Account" at bounding box center [1432, 42] width 68 height 14
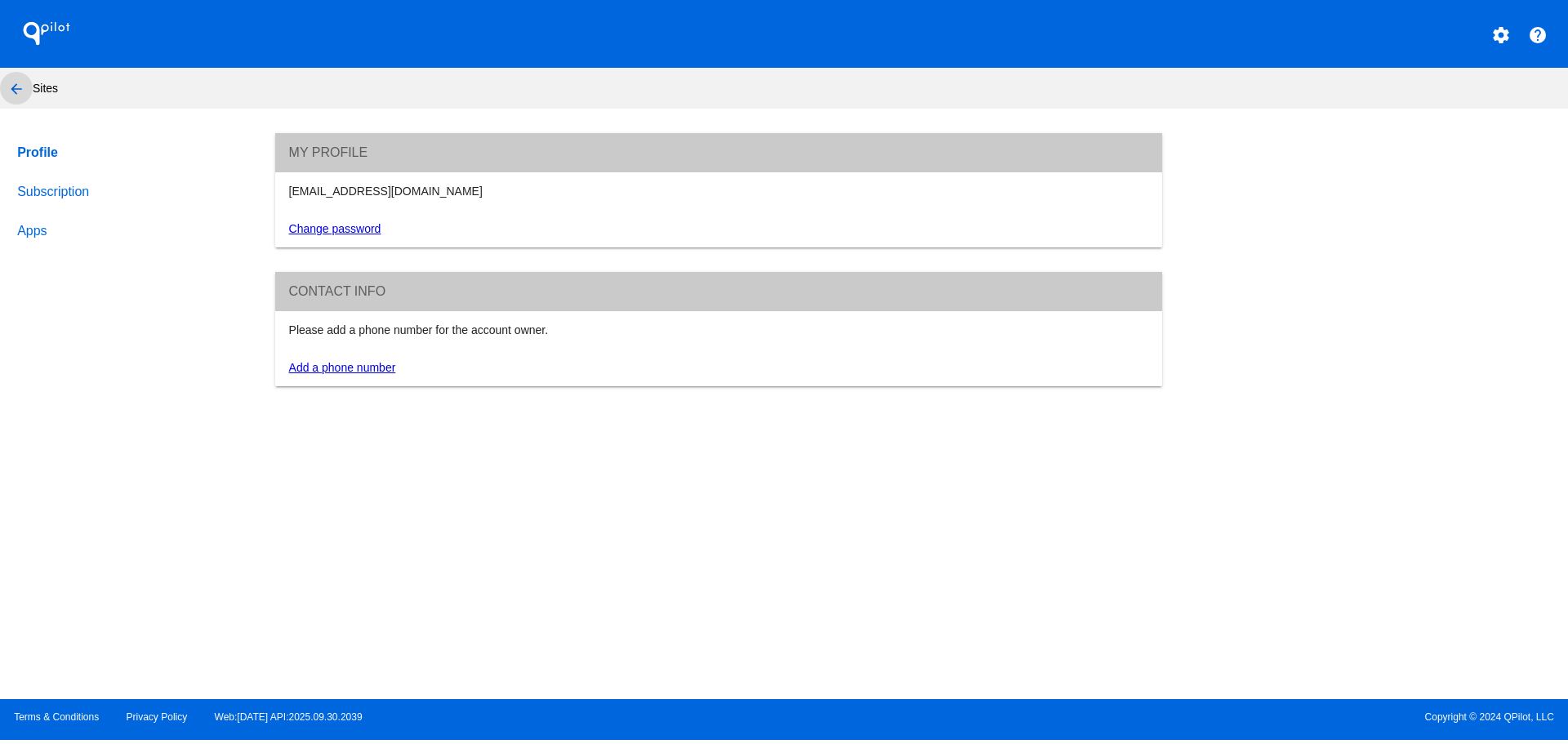
click at [28, 86] on button "arrow_back" at bounding box center [16, 88] width 33 height 33
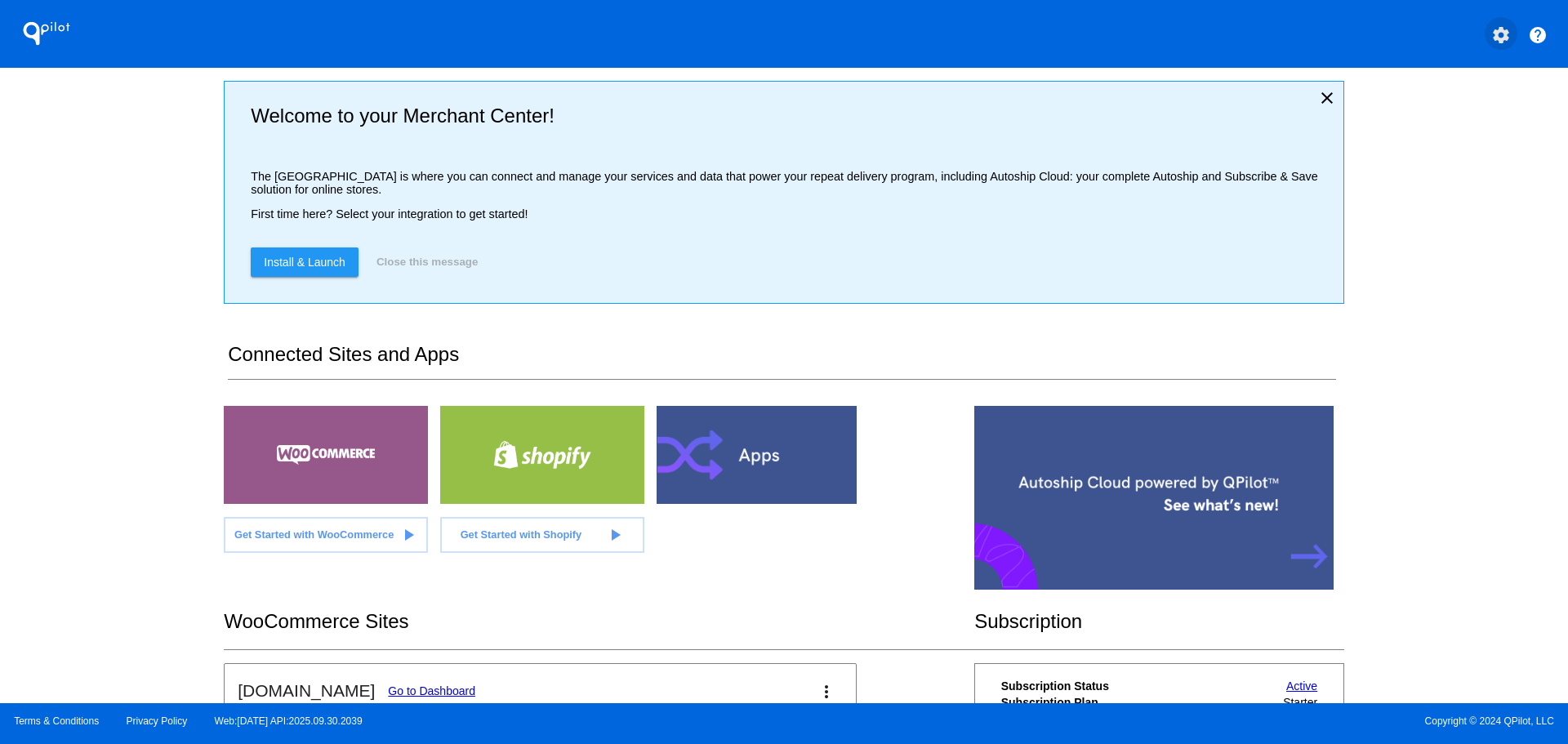
click at [1502, 32] on mat-icon "settings" at bounding box center [1500, 35] width 19 height 19
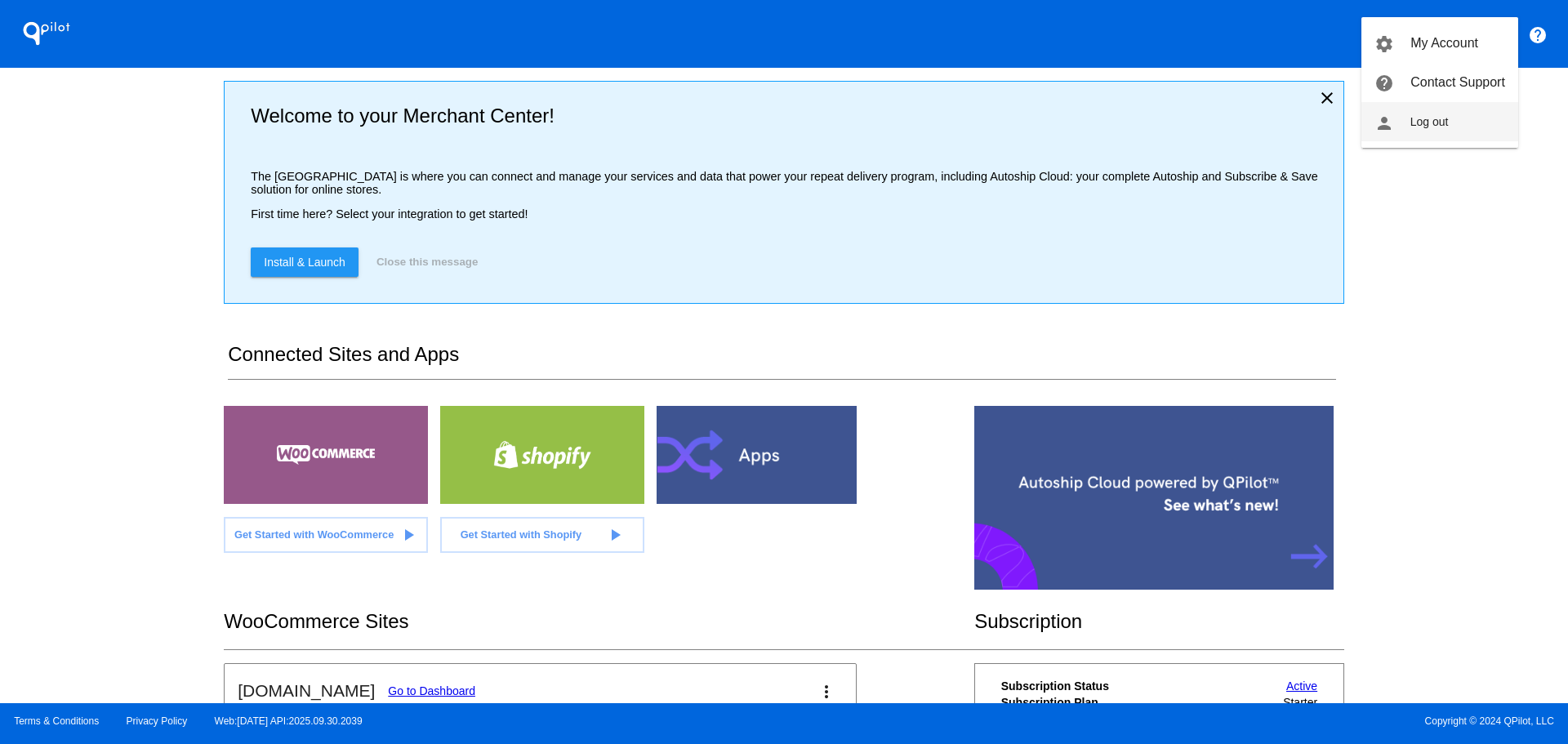
click at [1441, 125] on span "Log out" at bounding box center [1429, 121] width 38 height 13
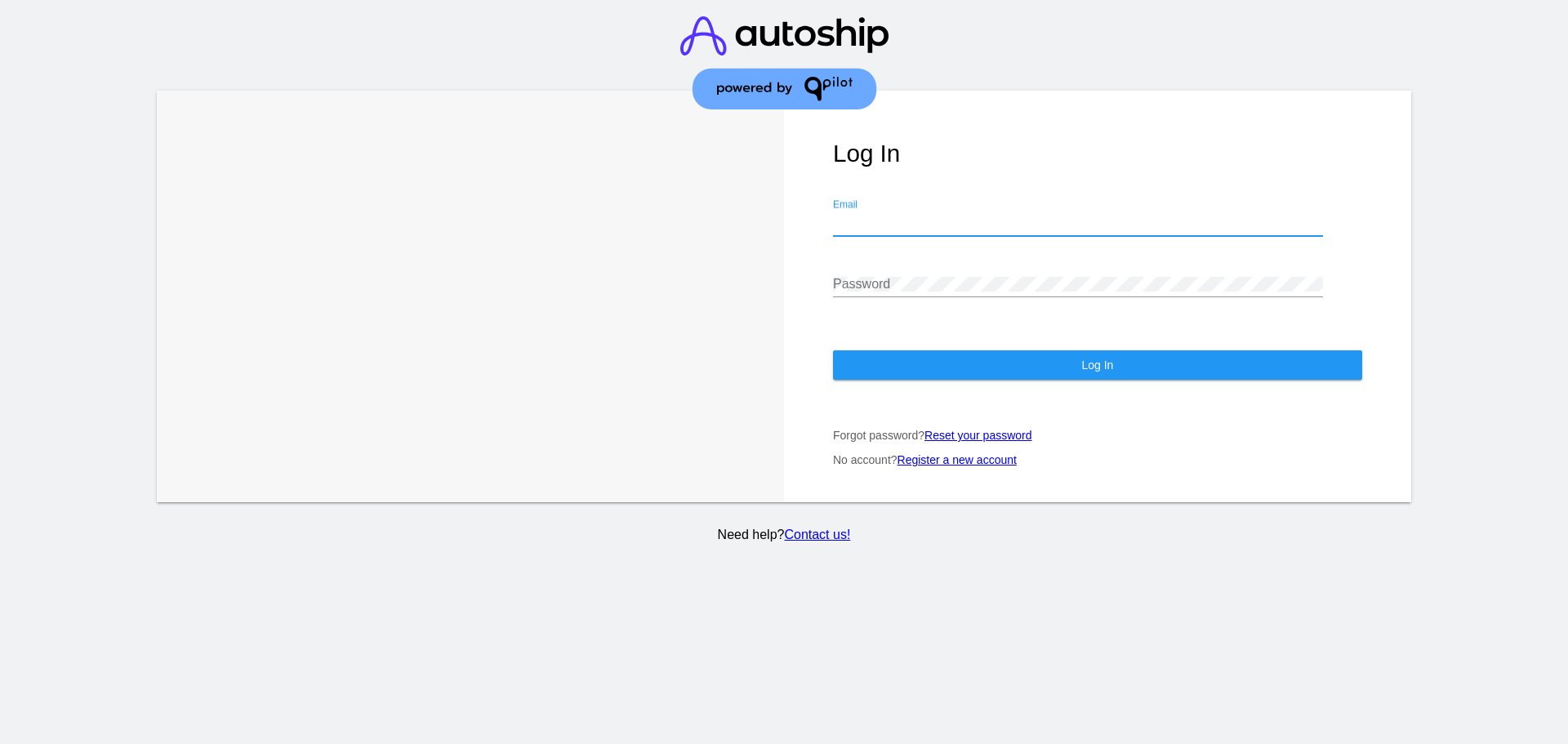
click at [991, 215] on input "Email" at bounding box center [1078, 222] width 490 height 14
type input "[PERSON_NAME][EMAIL_ADDRESS][DOMAIN_NAME]"
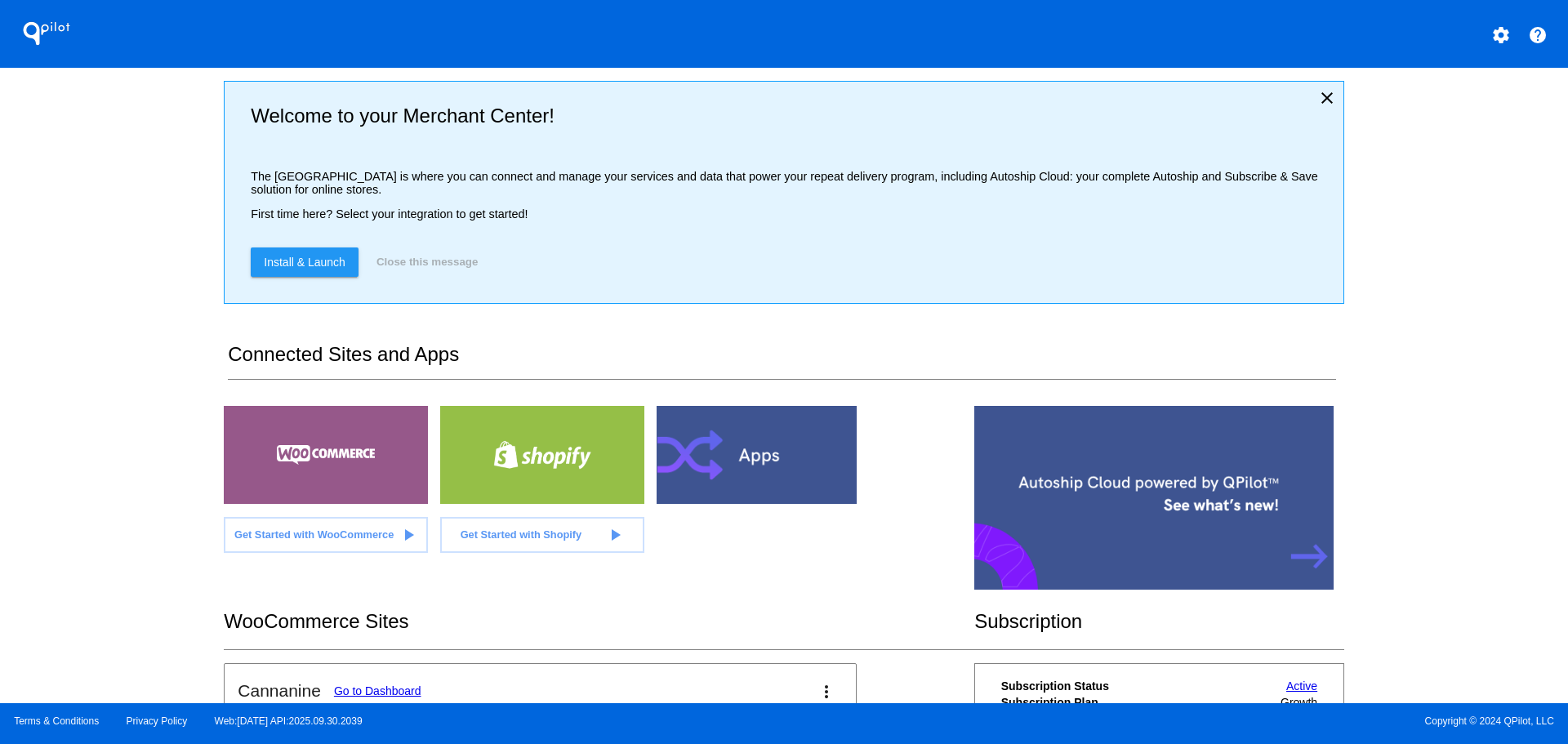
click at [1489, 36] on button "settings" at bounding box center [1500, 33] width 33 height 33
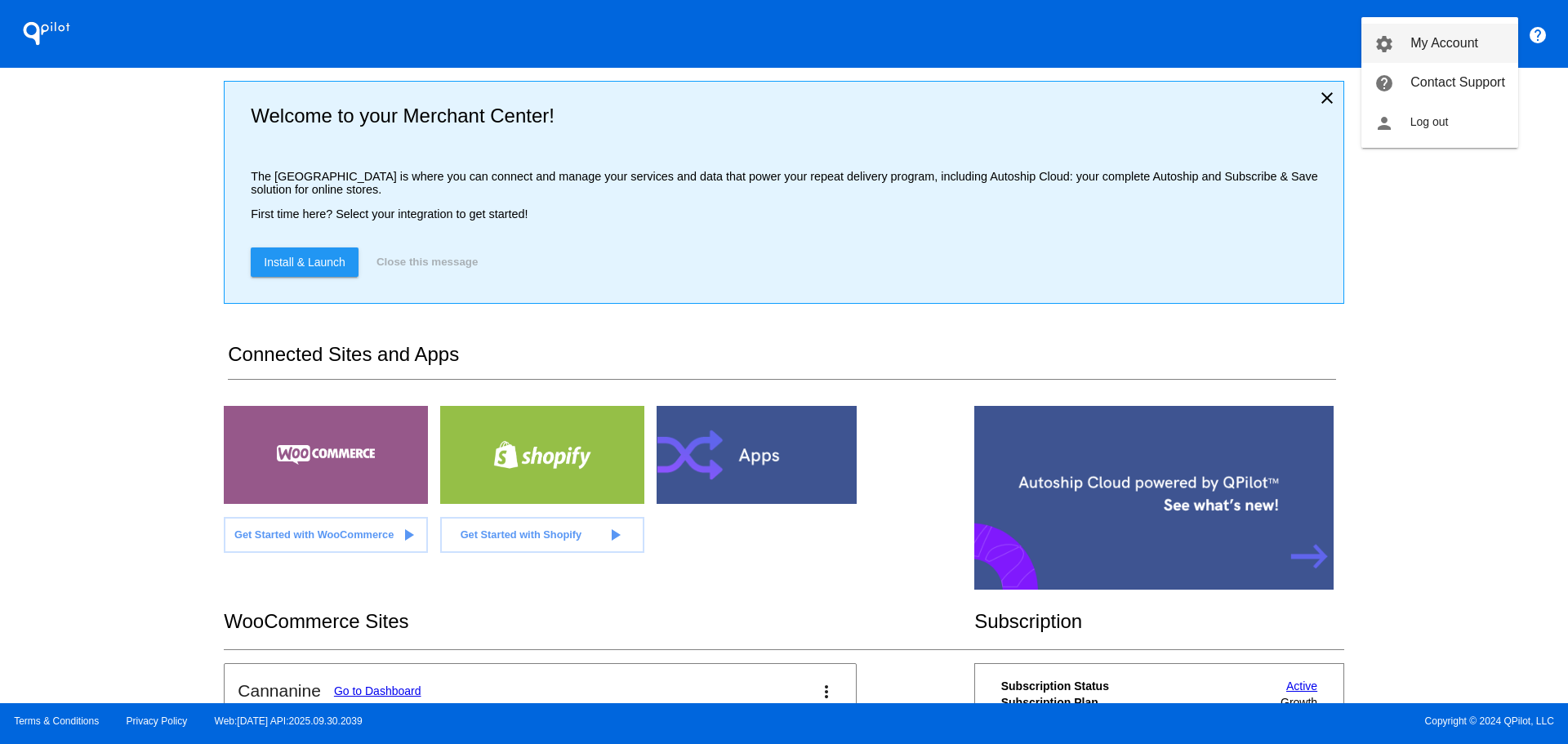
click at [1449, 55] on link "settings My Account" at bounding box center [1439, 43] width 157 height 39
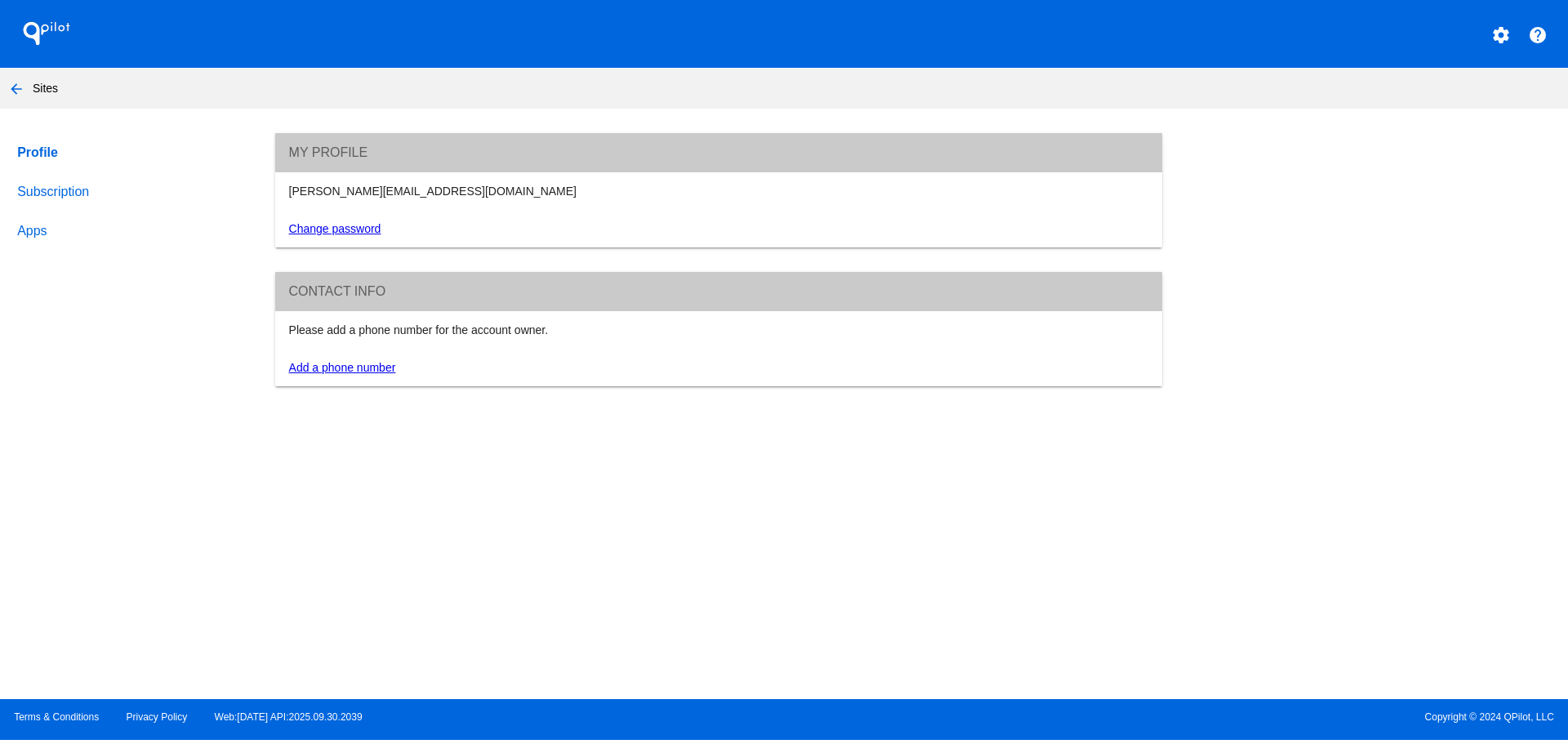
click at [101, 193] on link "Subscription" at bounding box center [130, 192] width 234 height 39
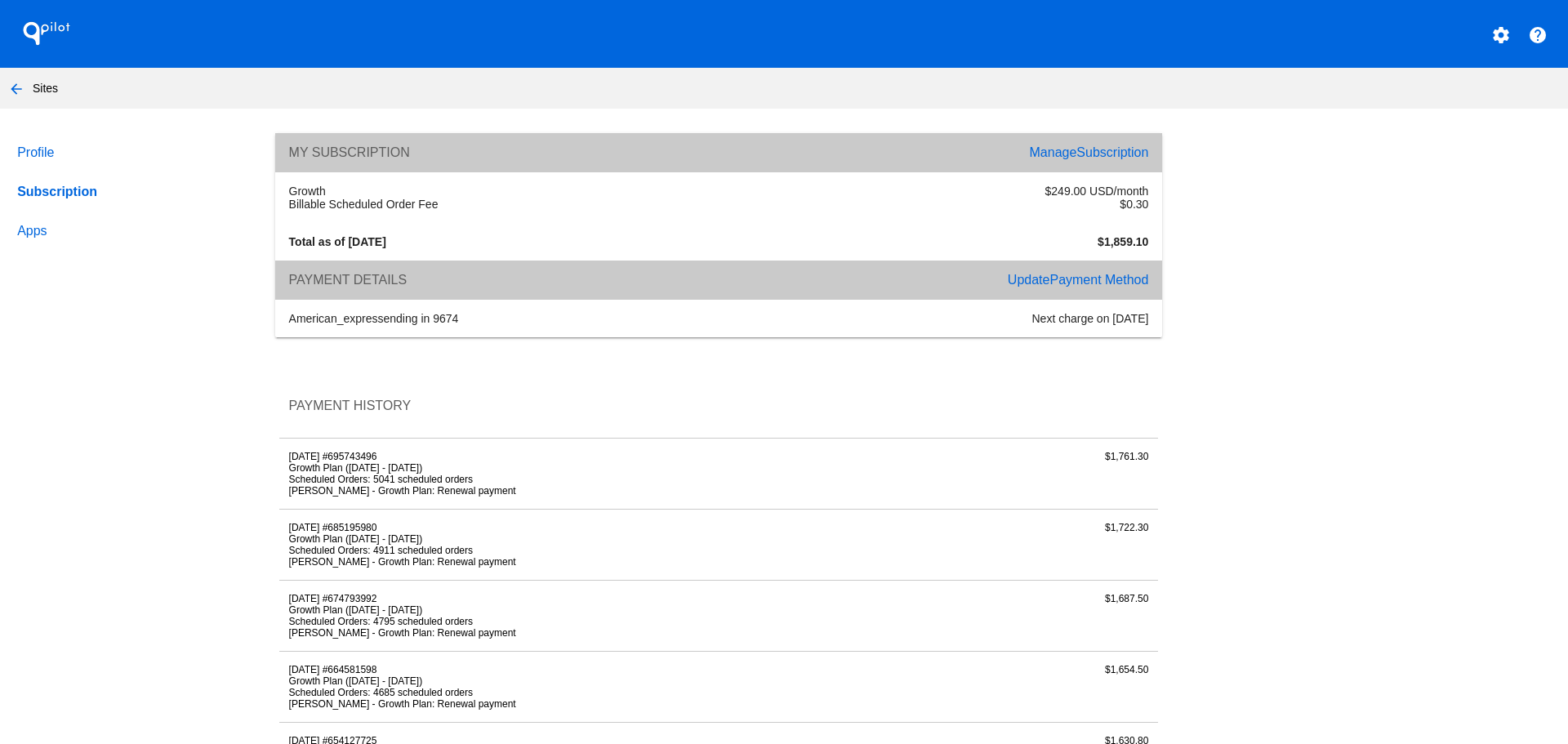
click at [1107, 286] on span "Payment Method" at bounding box center [1099, 280] width 99 height 14
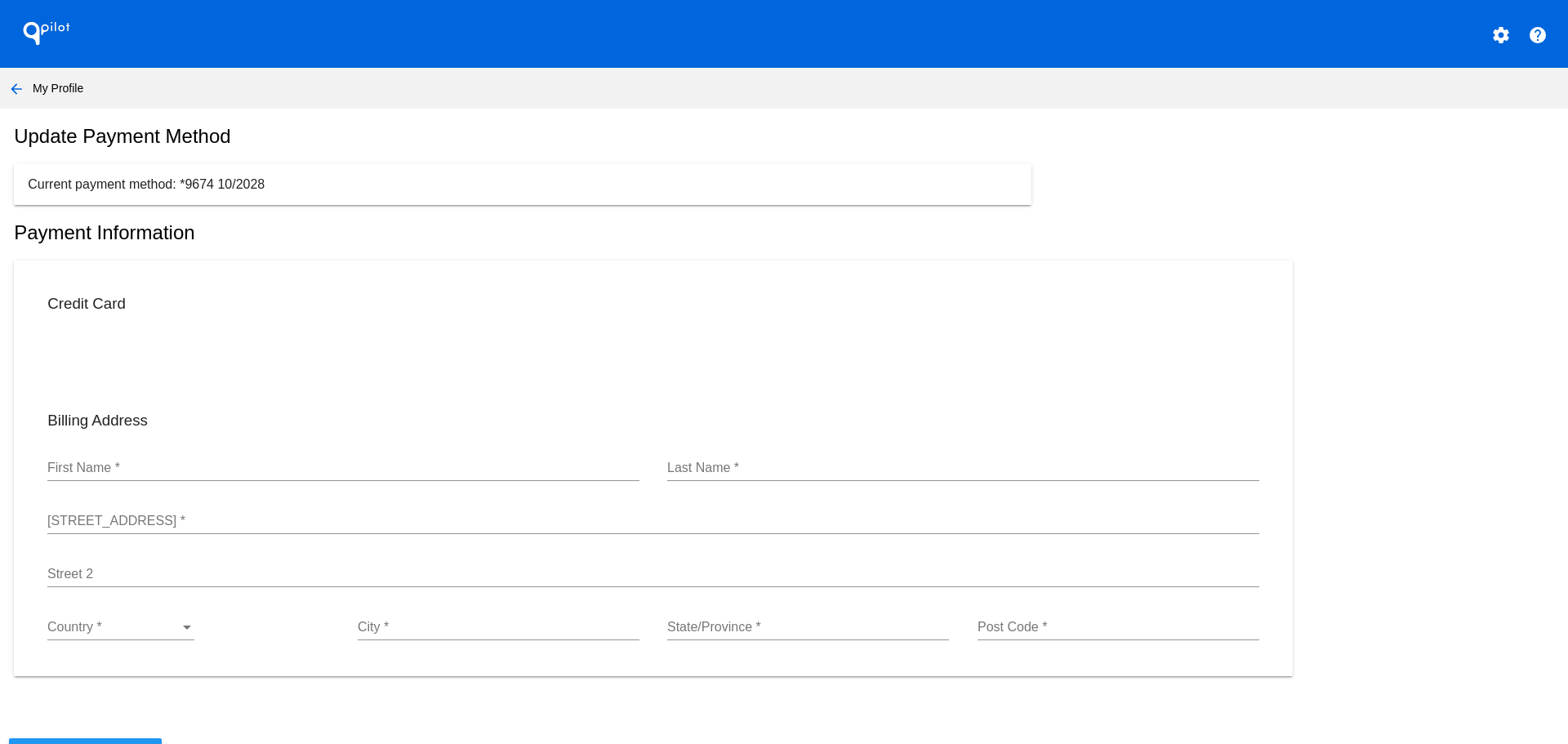
type input "[PERSON_NAME]"
type input "[STREET_ADDRESS][PERSON_NAME]"
type input "[GEOGRAPHIC_DATA]"
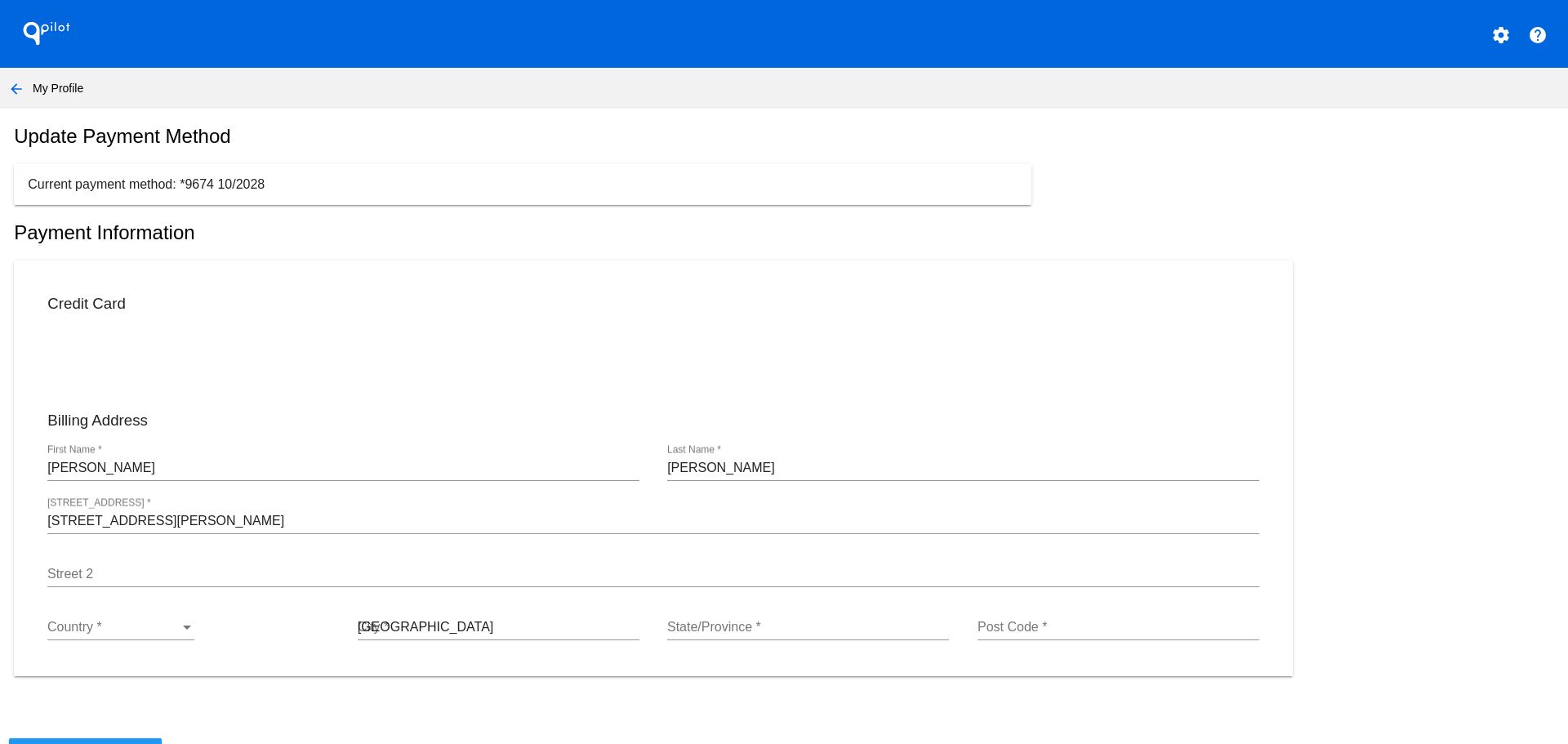
type input "[US_STATE]"
type input "92807"
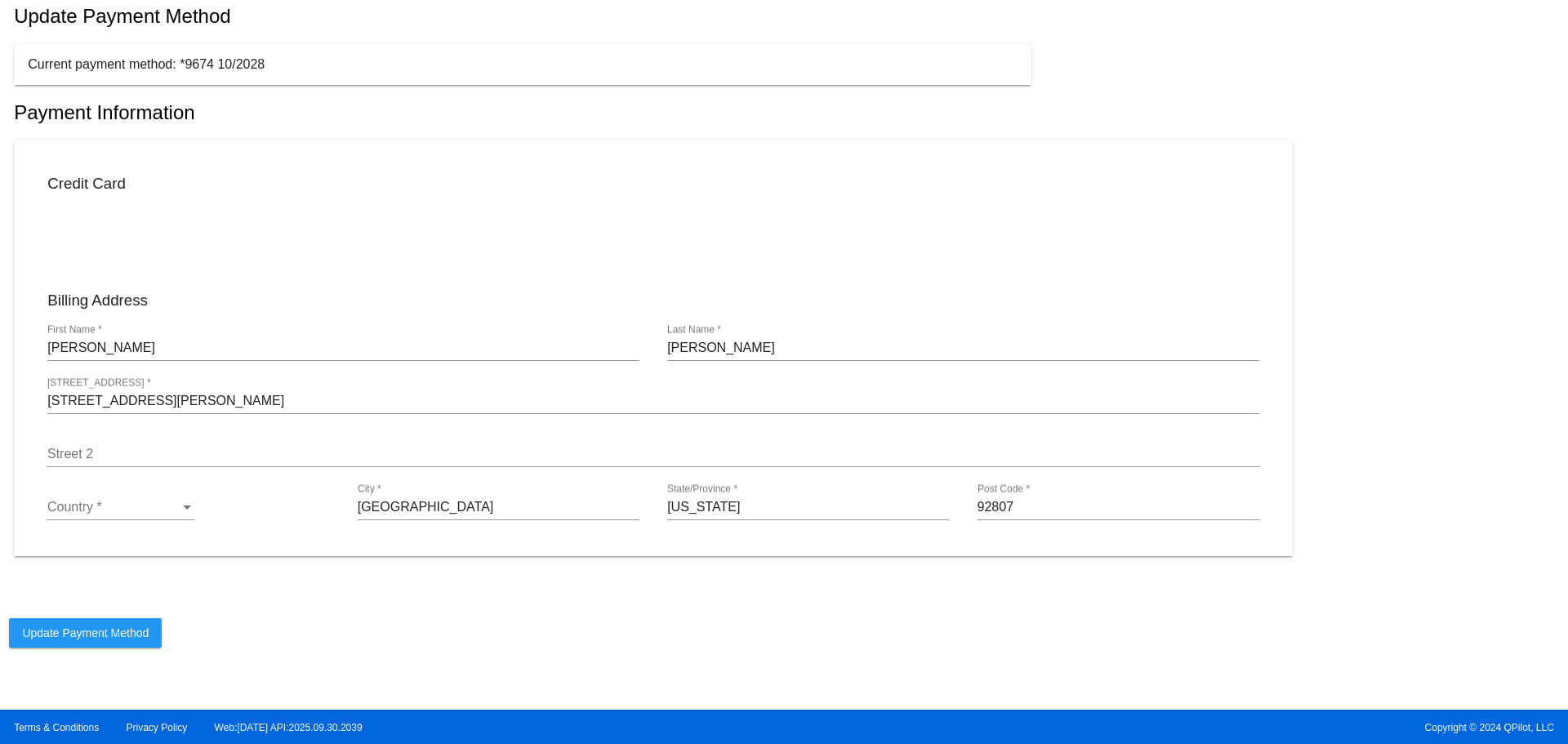
scroll to position [141, 0]
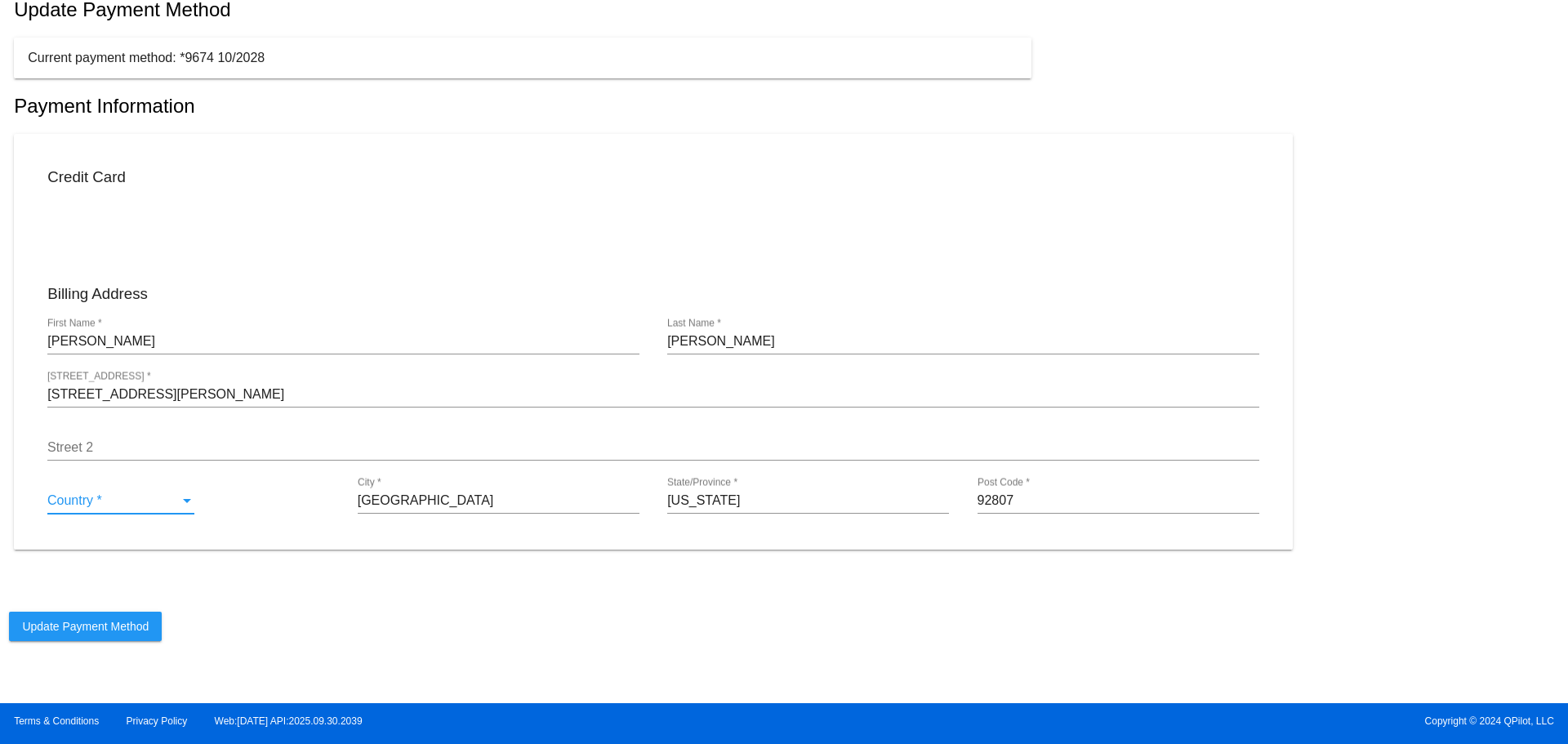
click at [158, 506] on div "Country *" at bounding box center [114, 500] width 132 height 14
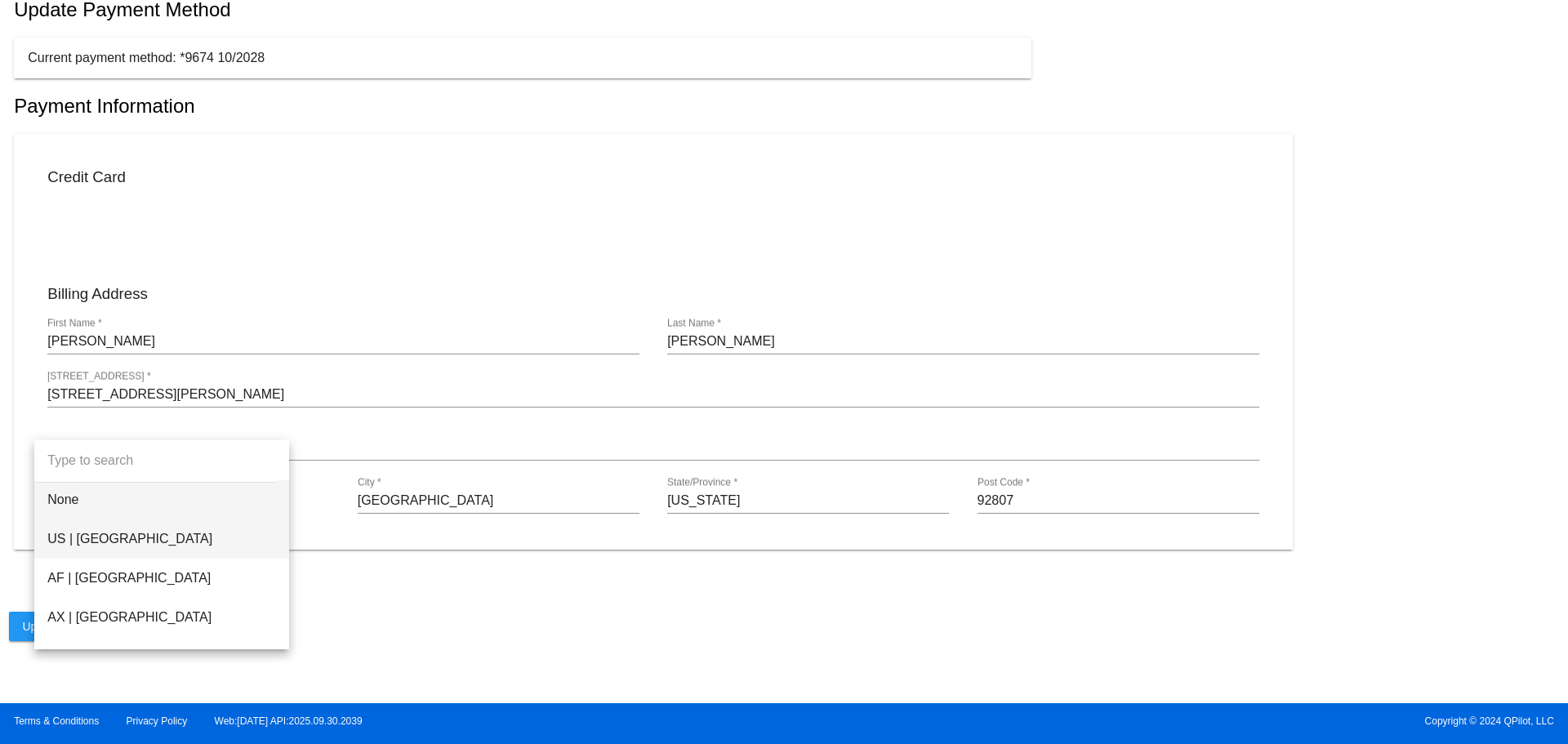
drag, startPoint x: 157, startPoint y: 544, endPoint x: 192, endPoint y: 542, distance: 35.1
click at [158, 545] on span "US | [GEOGRAPHIC_DATA]" at bounding box center [162, 539] width 229 height 39
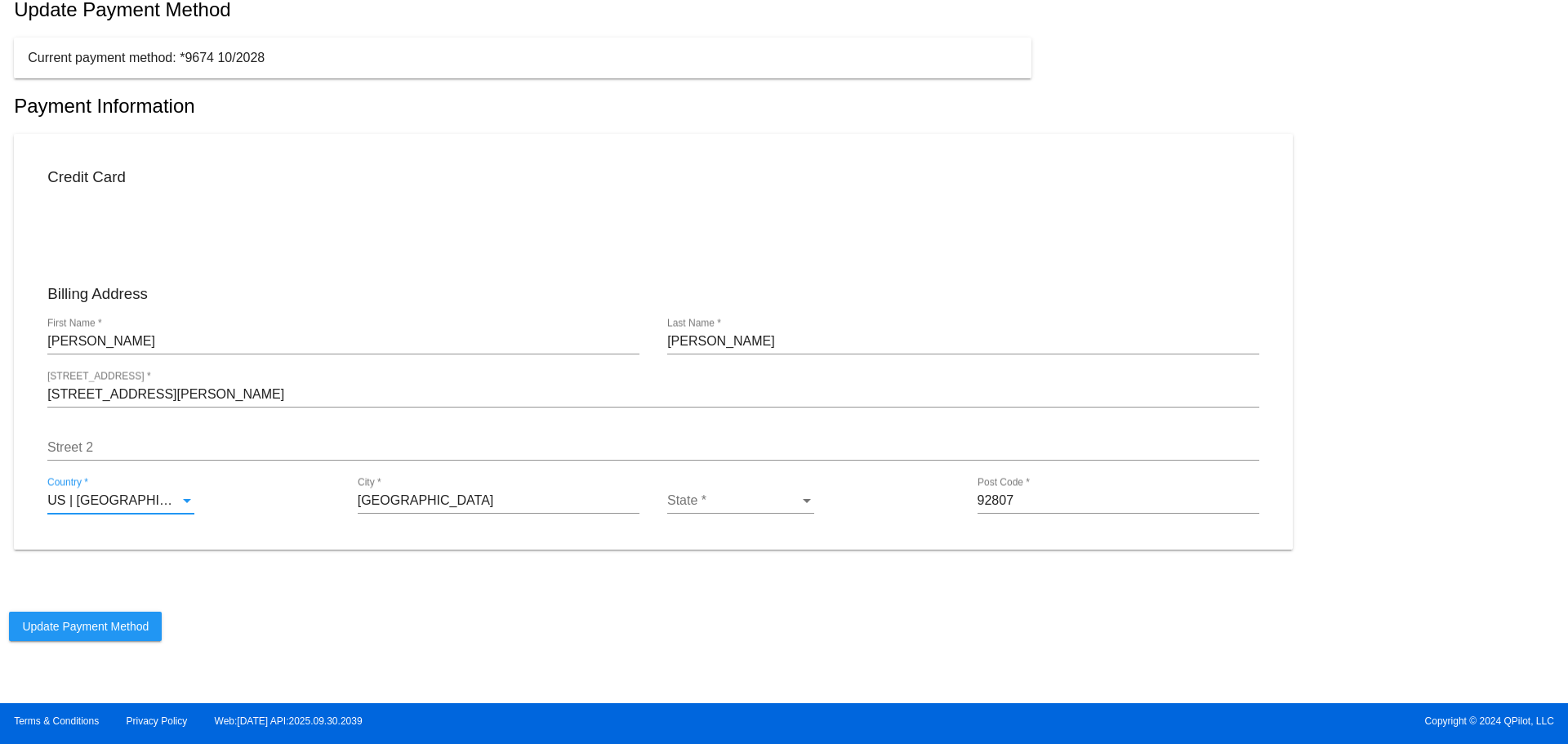
click at [738, 487] on div "State * State *" at bounding box center [741, 495] width 147 height 36
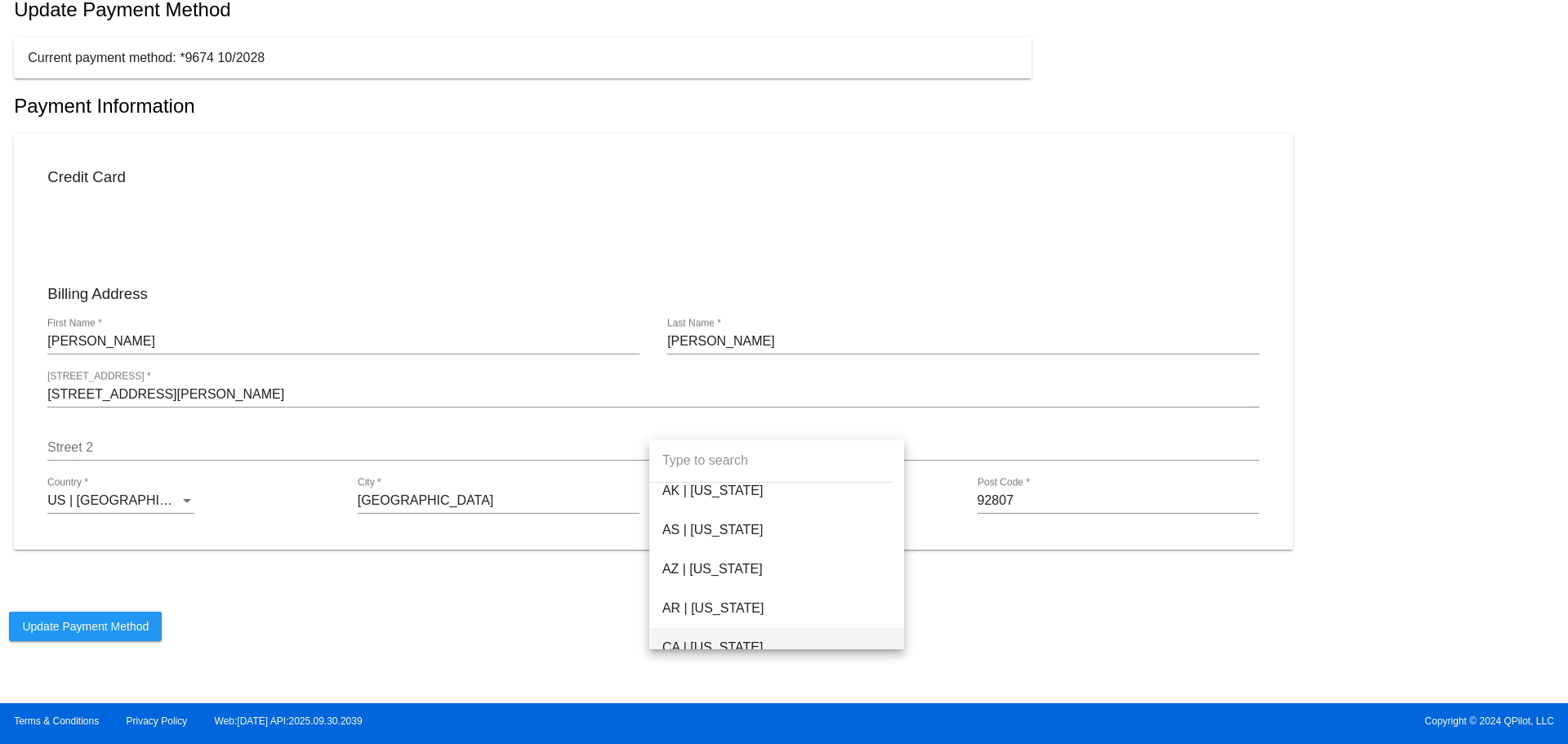
scroll to position [245, 0]
click at [724, 598] on span "CA | [US_STATE]" at bounding box center [777, 608] width 229 height 39
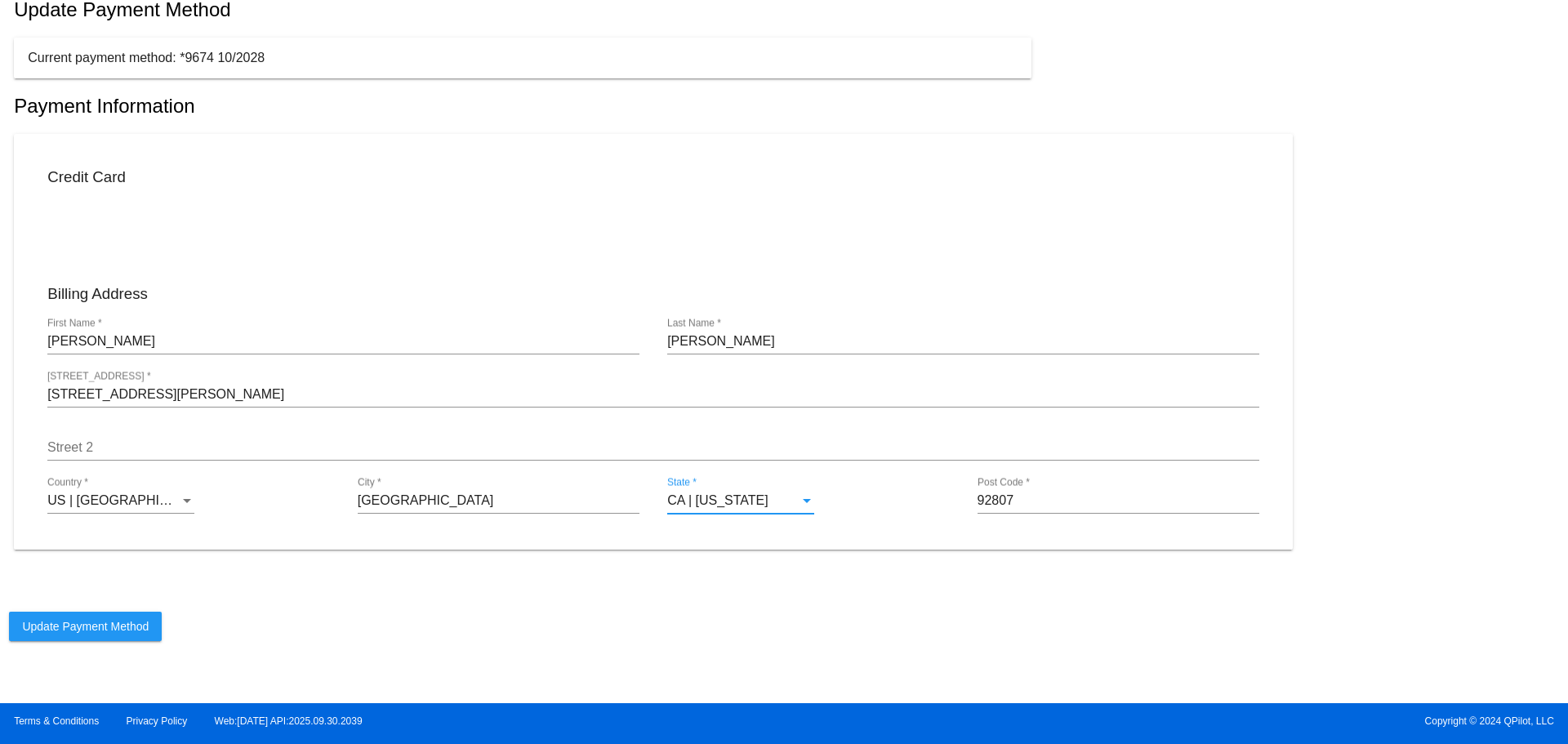
click at [833, 565] on app-subscription-billing "QPilot settings help arrow_back My Profile Update Payment Method Current paymen…" at bounding box center [784, 309] width 1568 height 871
click at [36, 625] on span "Update Payment Method" at bounding box center [85, 626] width 126 height 13
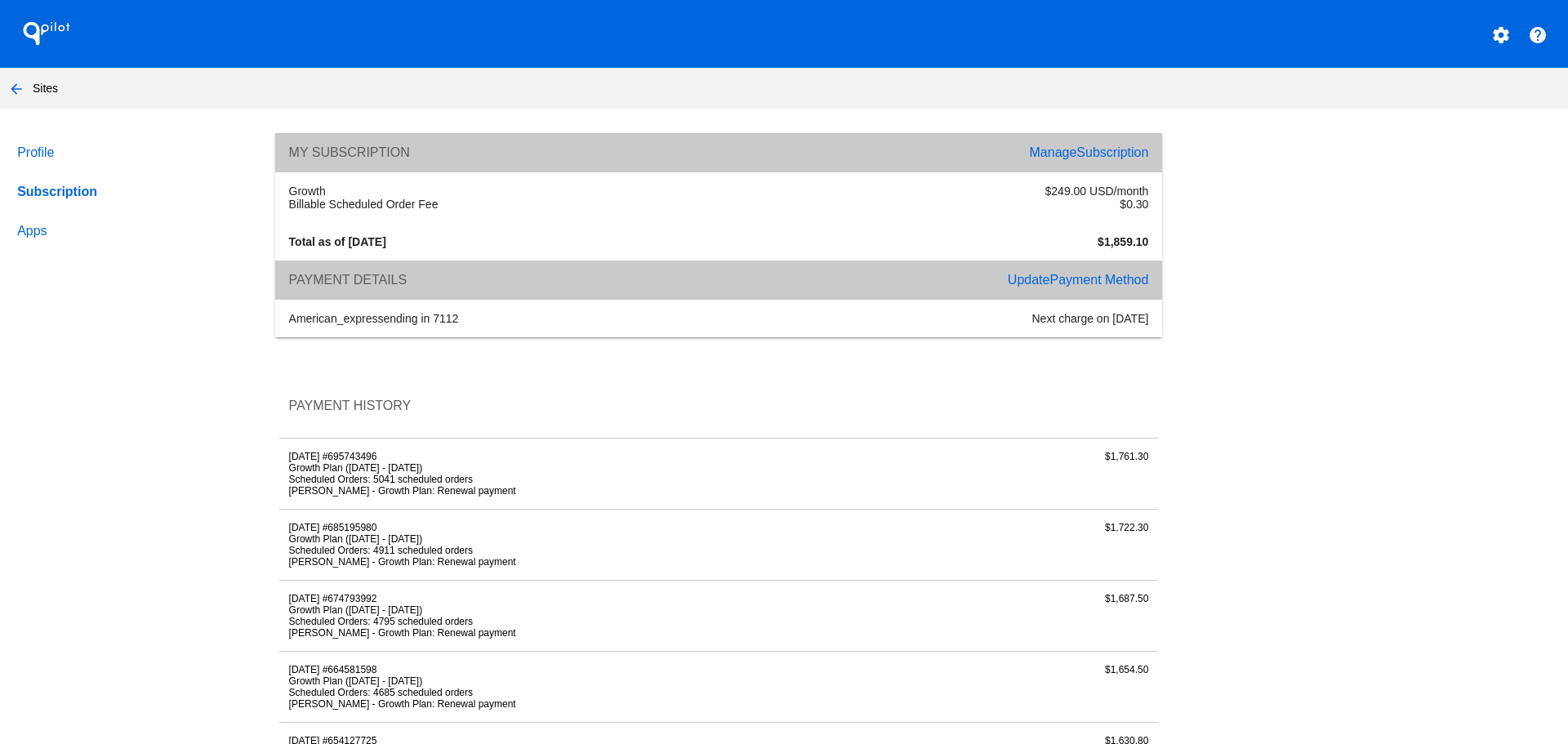
click at [3, 94] on button "arrow_back" at bounding box center [16, 88] width 33 height 33
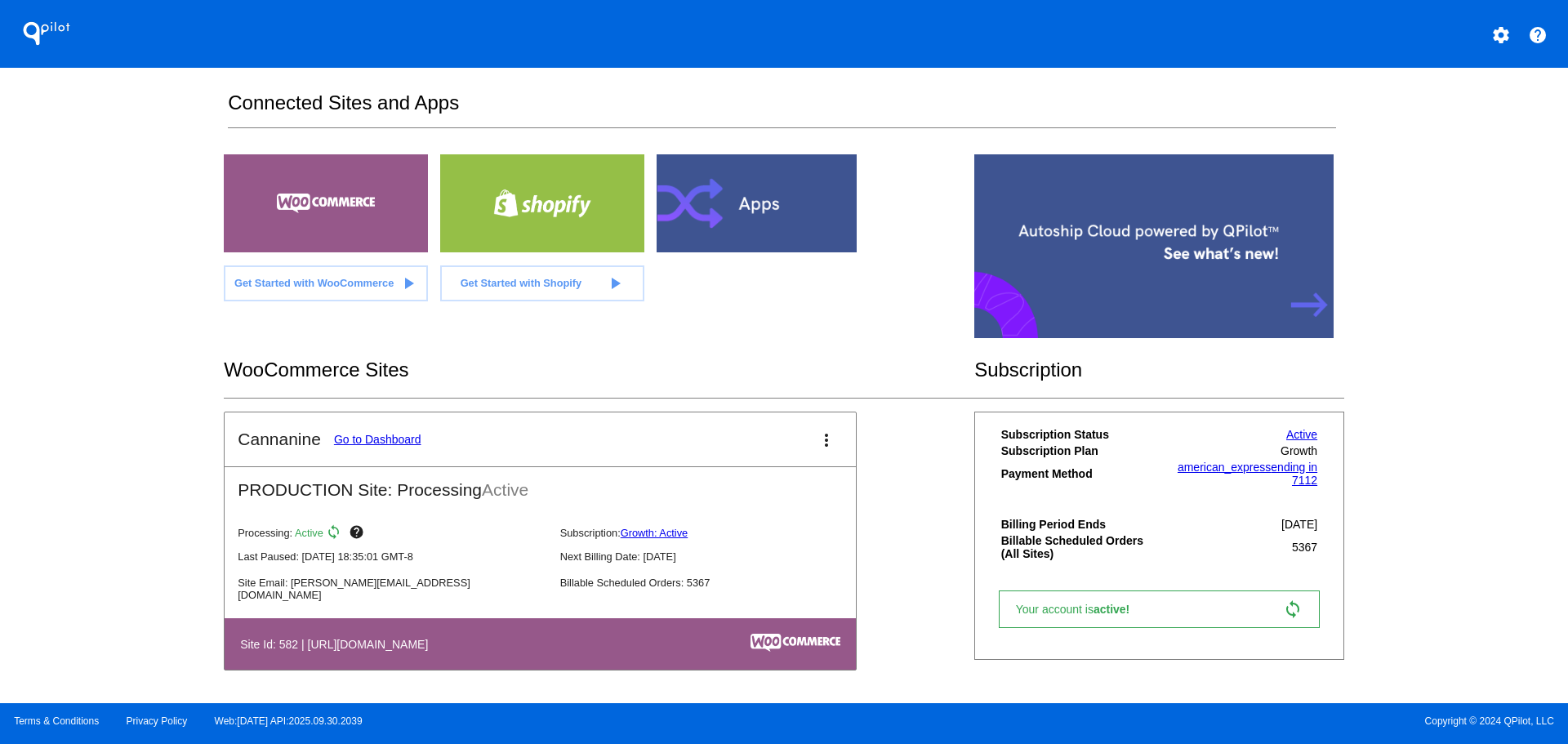
scroll to position [262, 0]
click at [365, 441] on link "Go to Dashboard" at bounding box center [377, 439] width 87 height 13
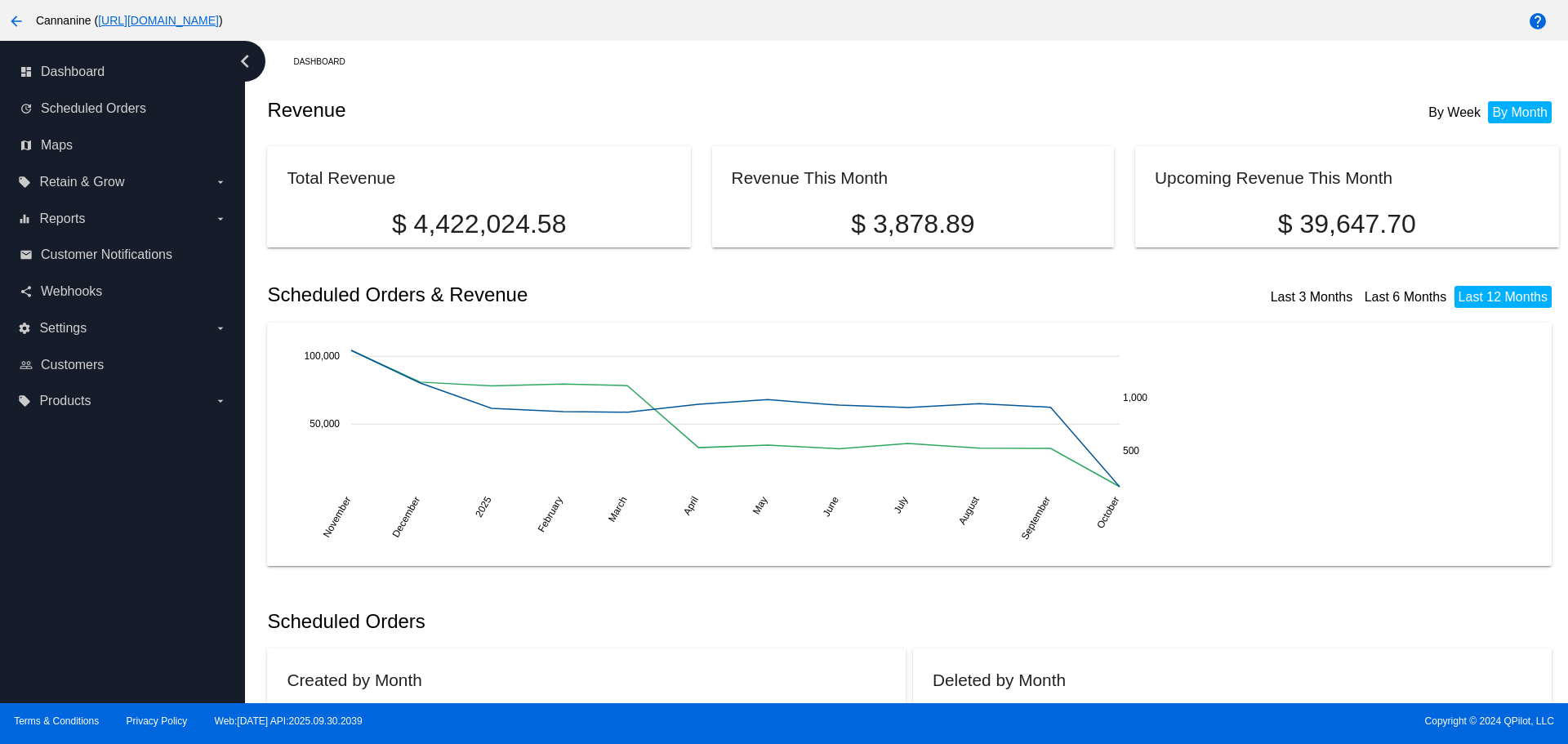
click at [8, 18] on mat-icon "arrow_back" at bounding box center [16, 20] width 19 height 19
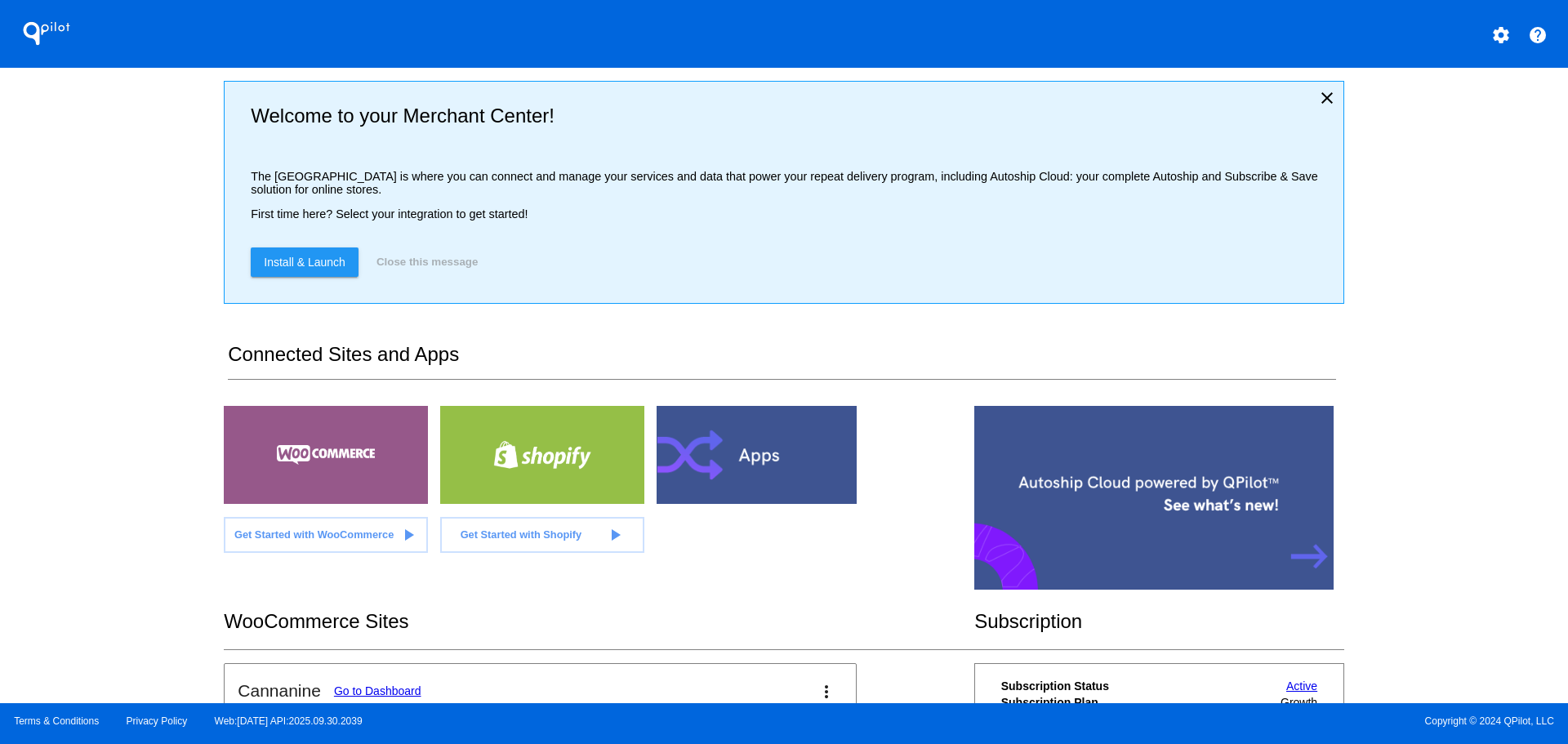
click at [1503, 29] on mat-icon "settings" at bounding box center [1500, 35] width 19 height 19
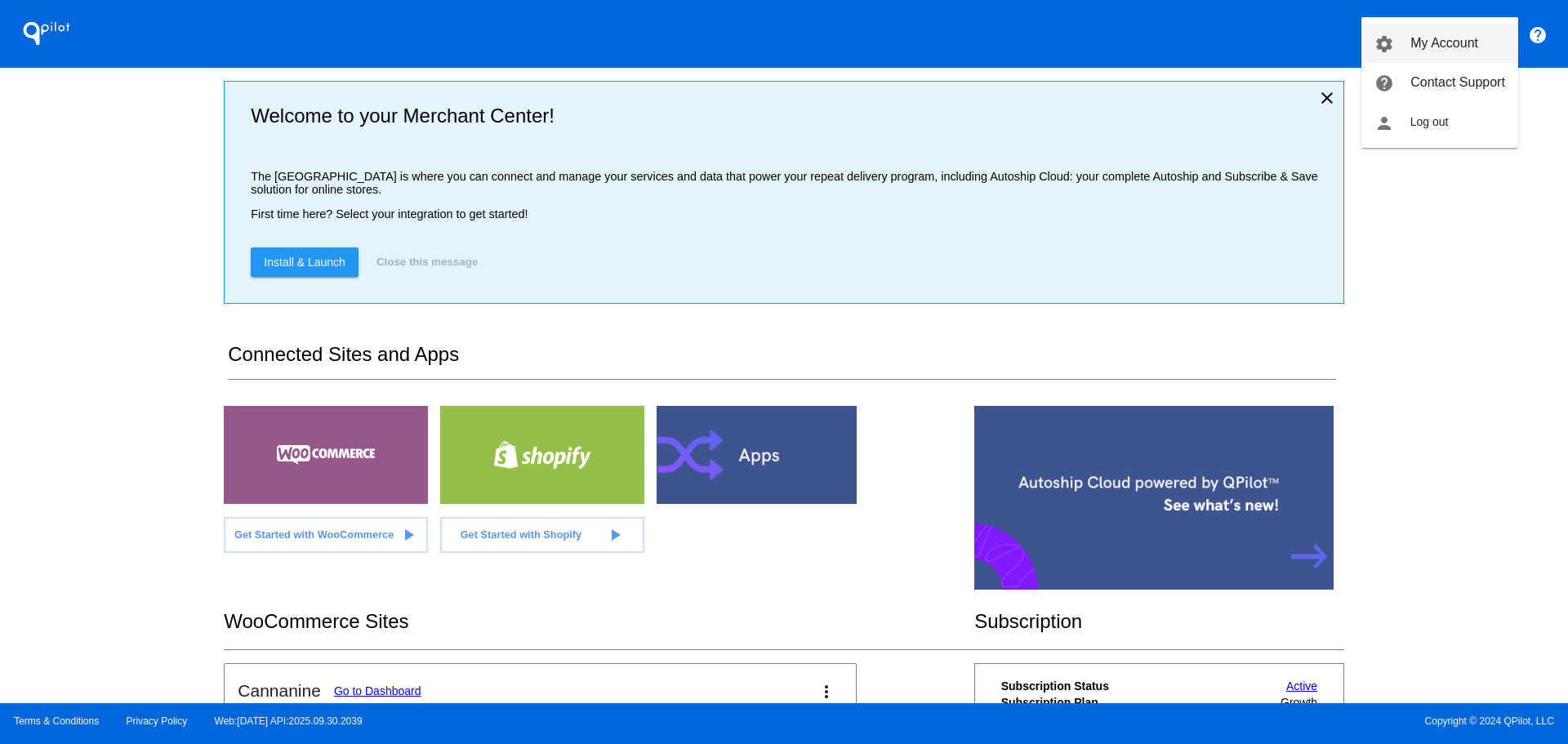
click at [1449, 50] on span "My Account" at bounding box center [1444, 42] width 68 height 14
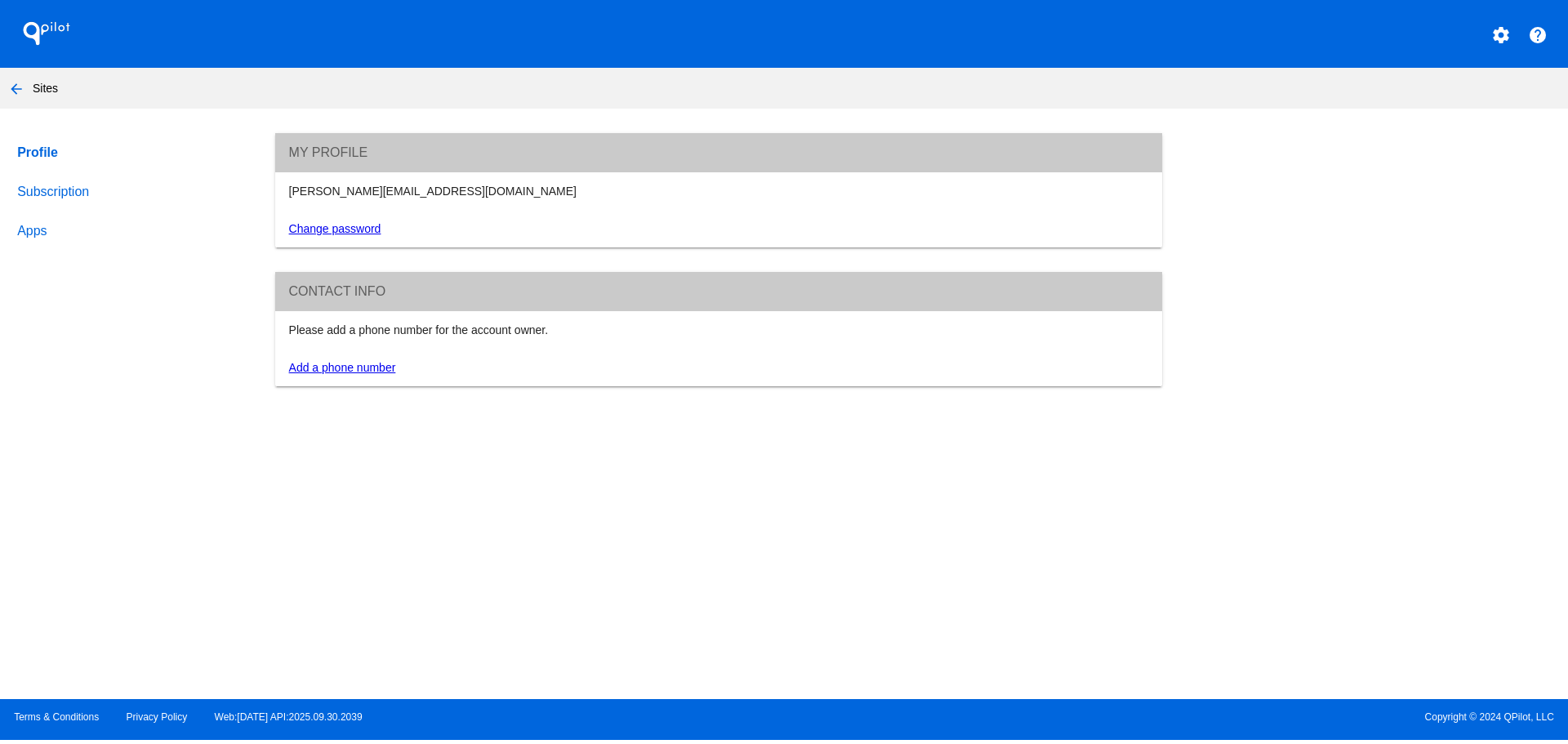
click at [59, 210] on link "Subscription" at bounding box center [130, 192] width 234 height 39
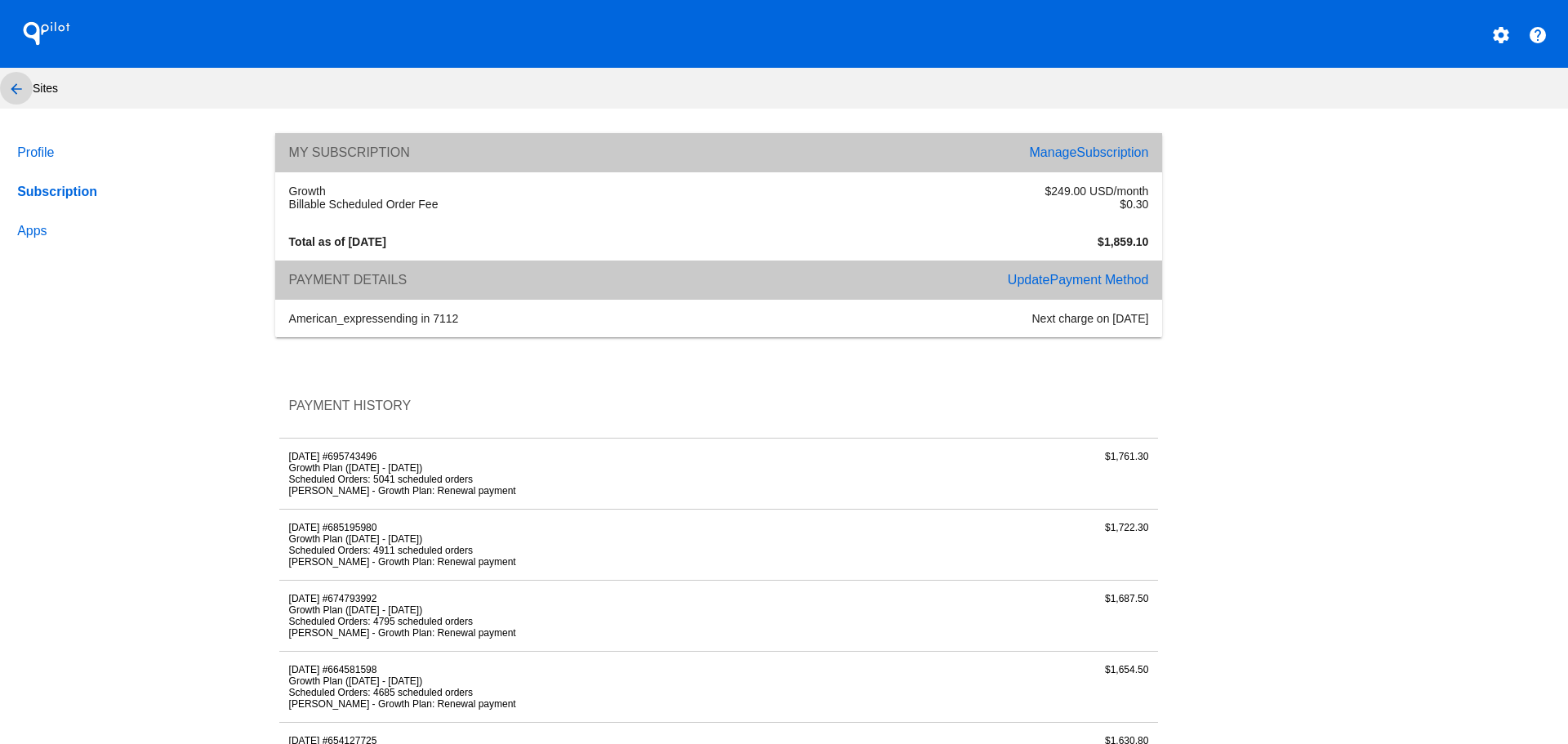
click at [0, 92] on button "arrow_back" at bounding box center [16, 88] width 33 height 33
